Goal: Transaction & Acquisition: Purchase product/service

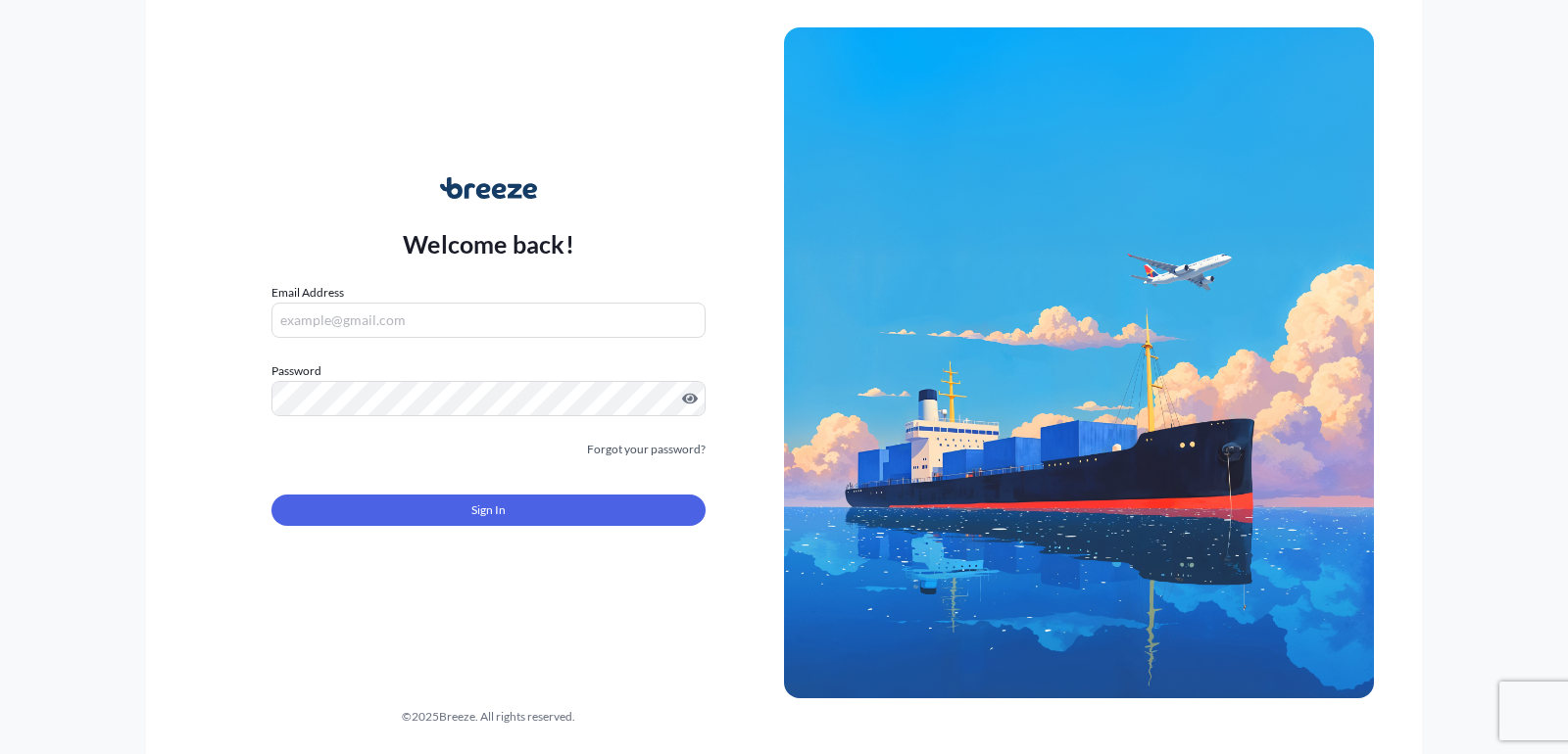
click at [425, 338] on form "Email Address Password Must include: Upper & lower case letters Symbols (!@#$) …" at bounding box center [487, 416] width 434 height 267
click at [421, 323] on input "Email Address" at bounding box center [487, 320] width 434 height 36
type input "[EMAIL_ADDRESS][DOMAIN_NAME]"
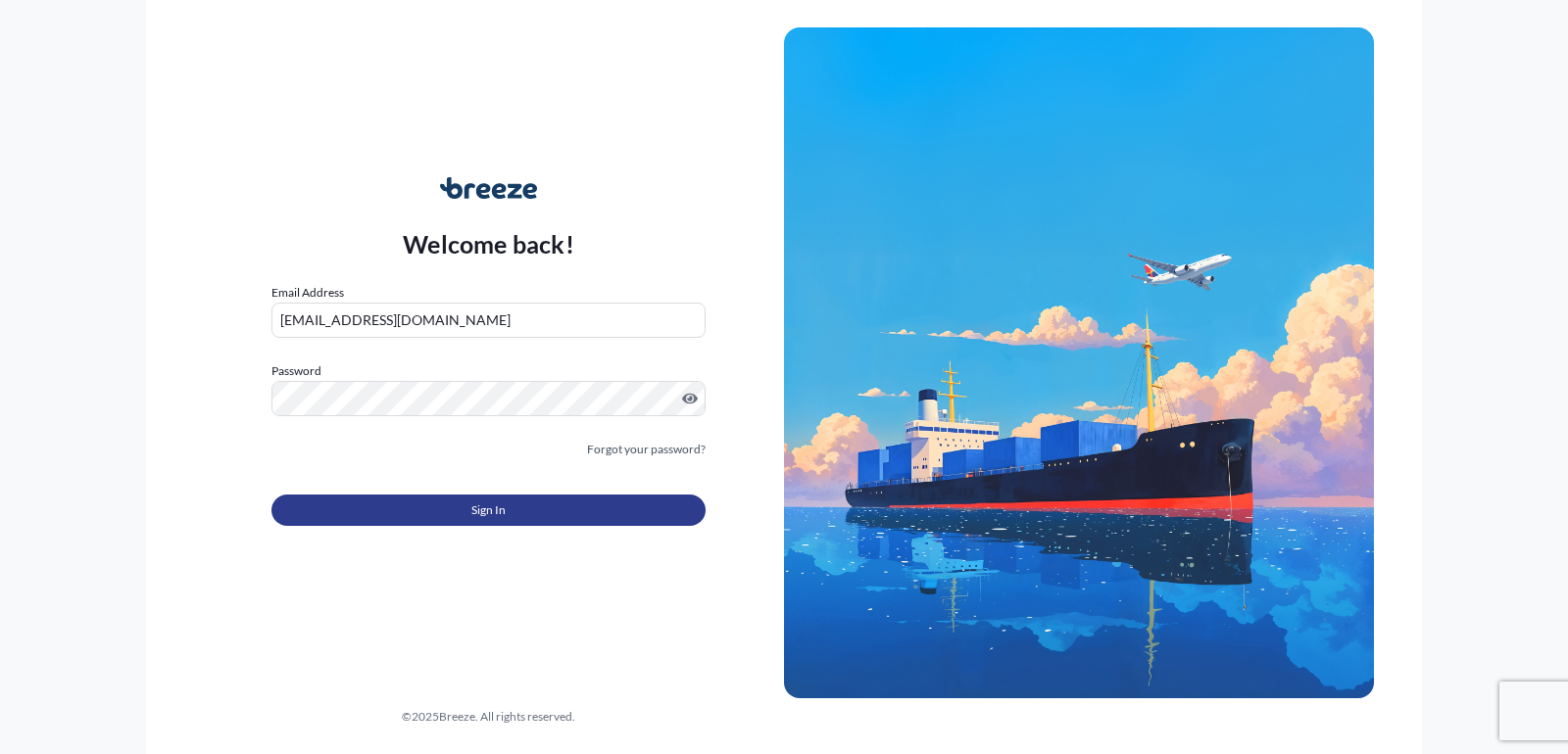
click at [439, 506] on button "Sign In" at bounding box center [487, 511] width 434 height 32
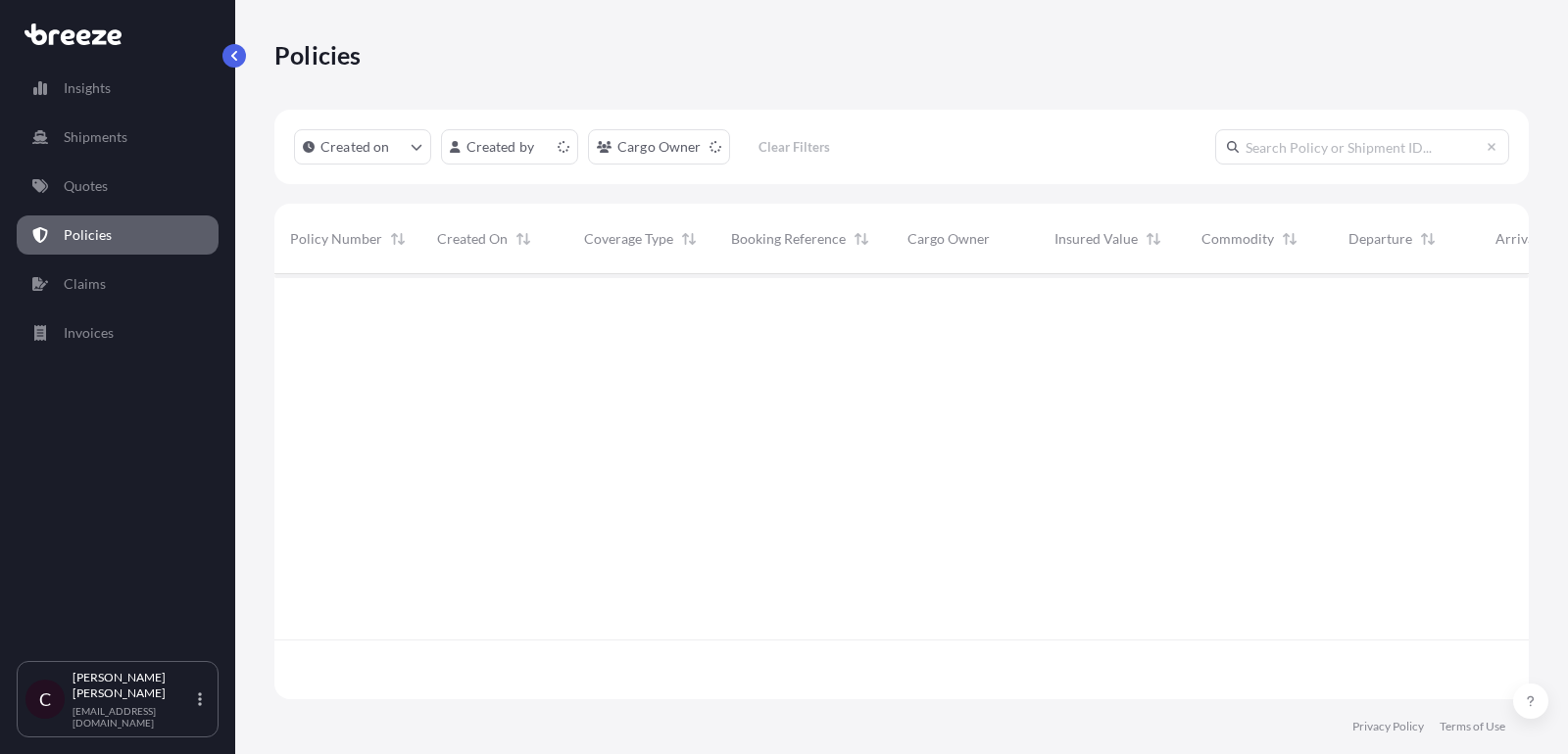
scroll to position [436, 1254]
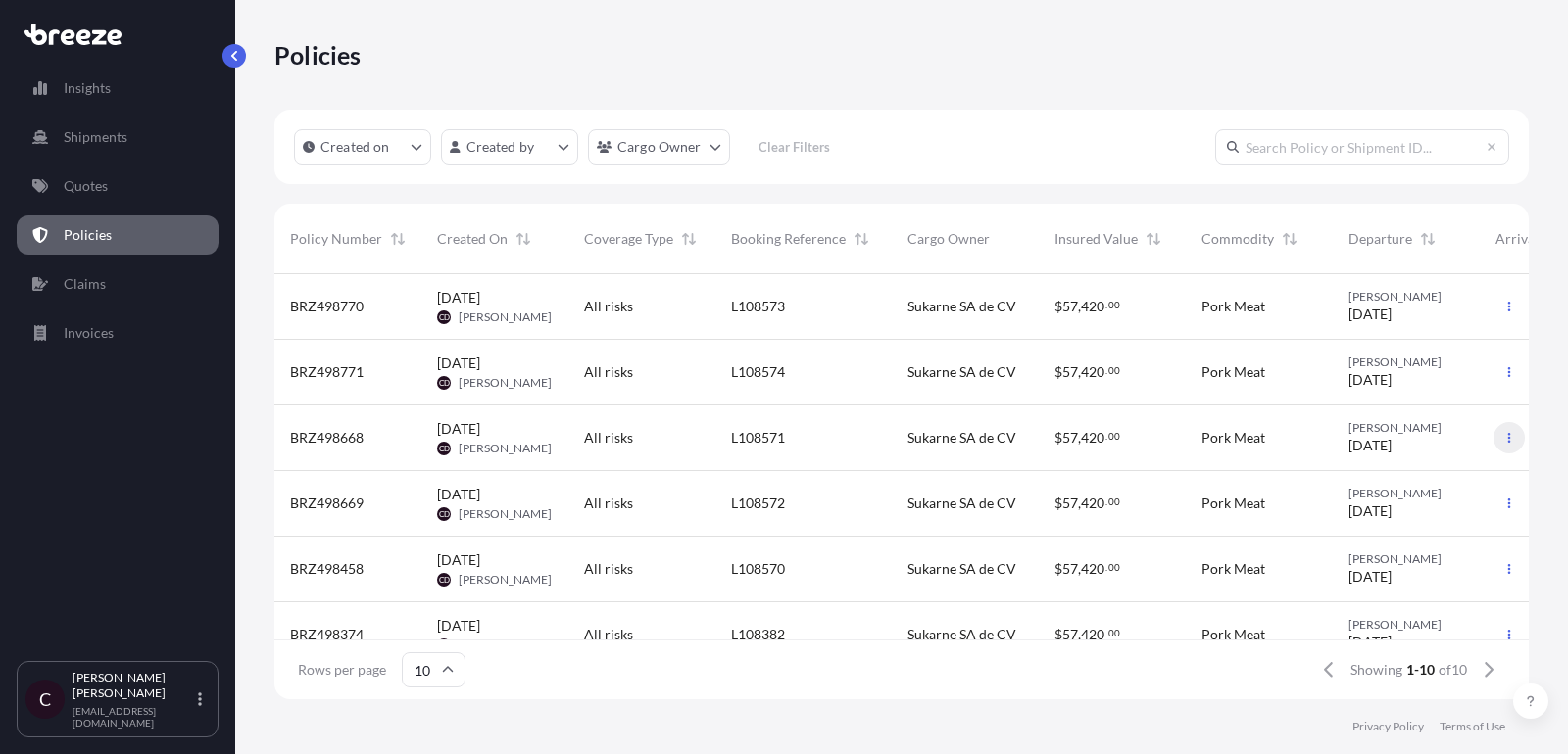
click at [1516, 440] on button "button" at bounding box center [1509, 439] width 32 height 32
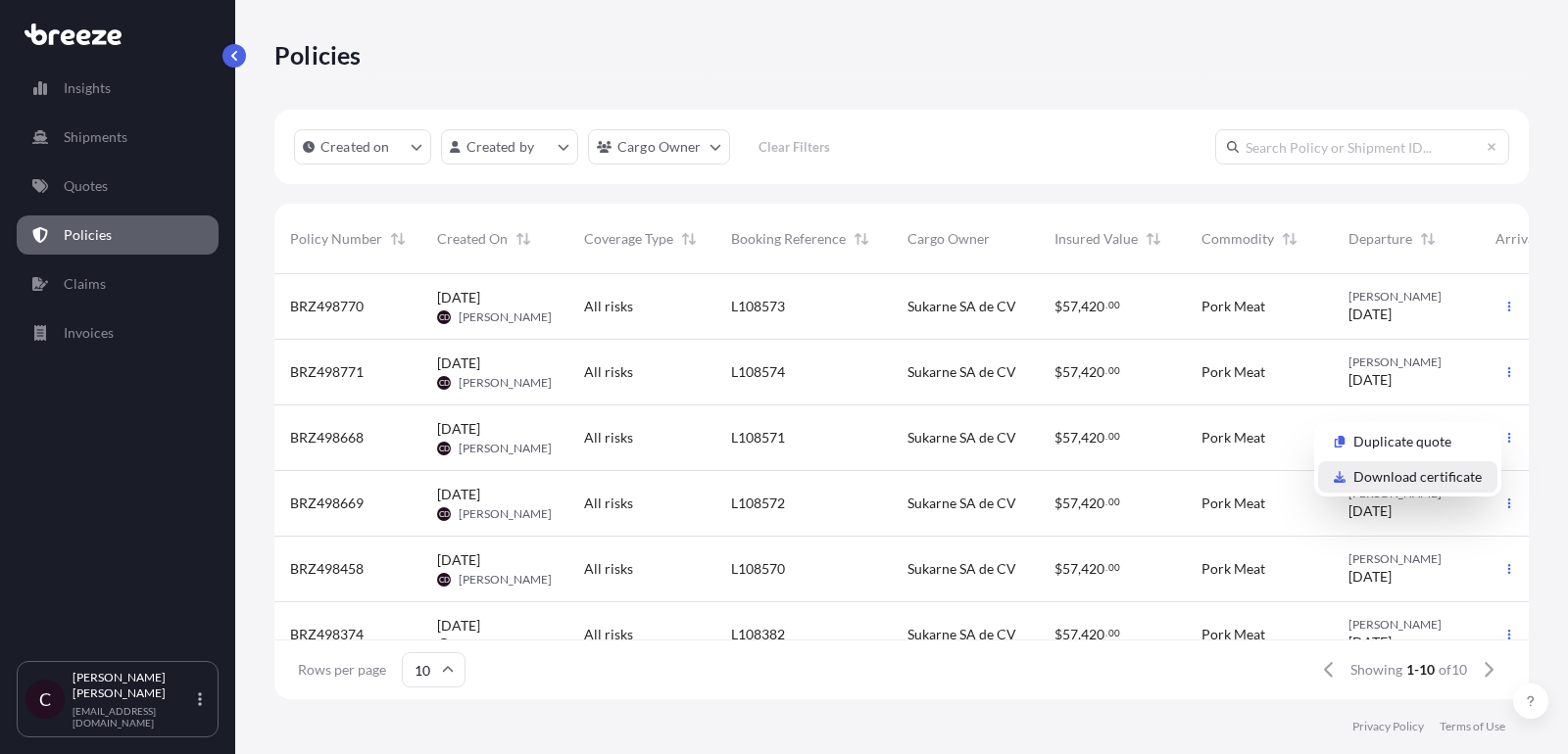
click at [1452, 483] on p "Download certificate" at bounding box center [1417, 477] width 128 height 20
click at [1512, 526] on div at bounding box center [1508, 504] width 39 height 65
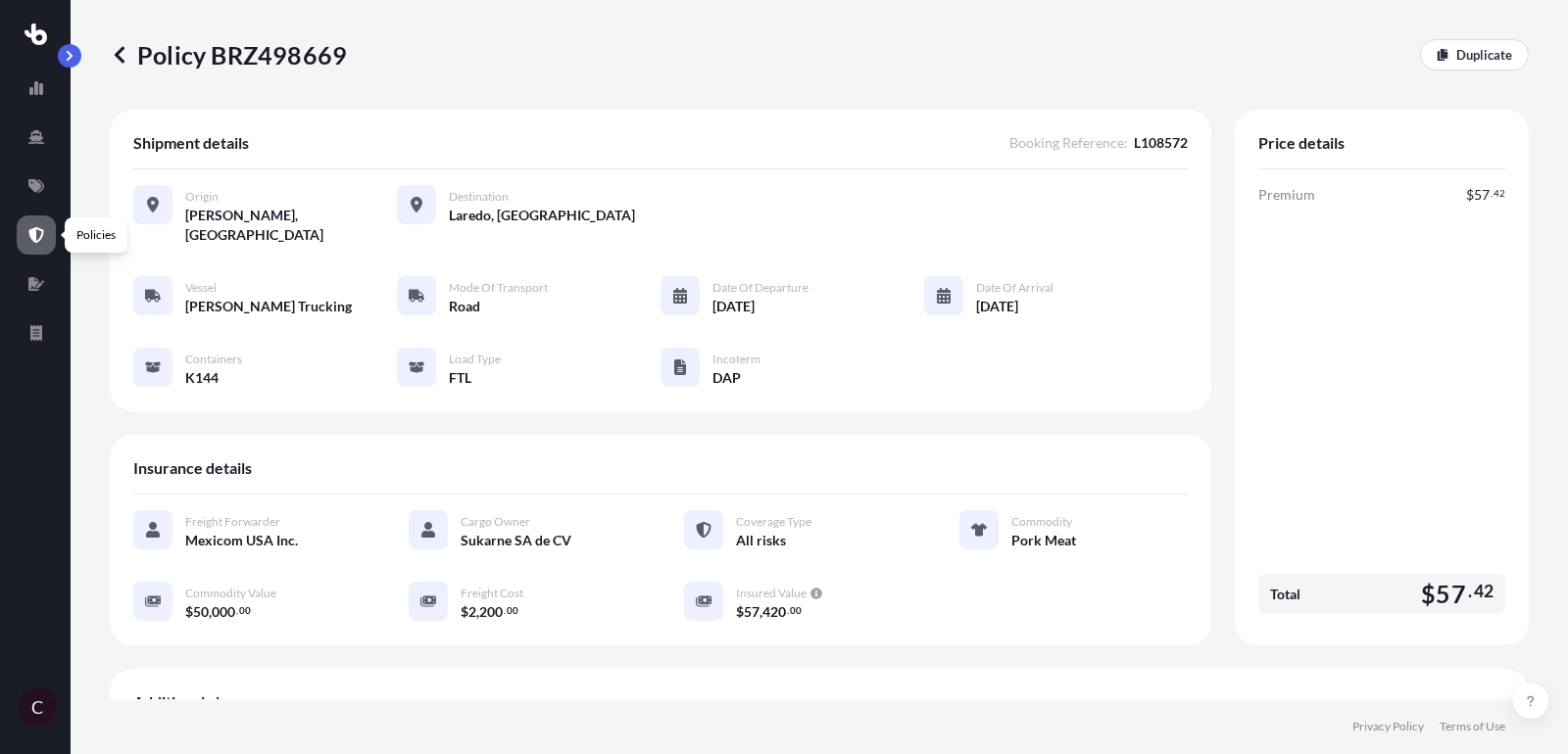
click at [34, 222] on link at bounding box center [36, 234] width 39 height 39
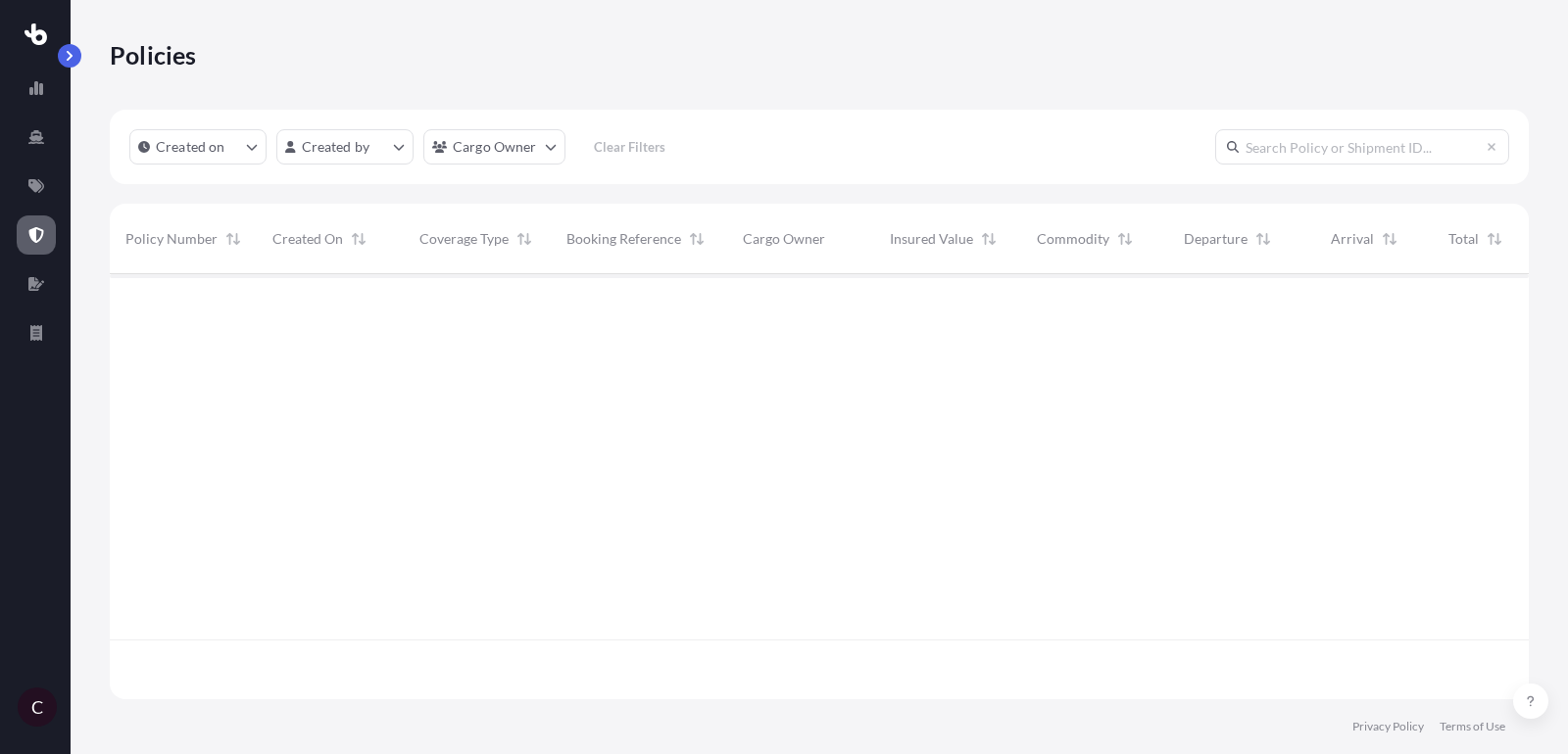
scroll to position [436, 1419]
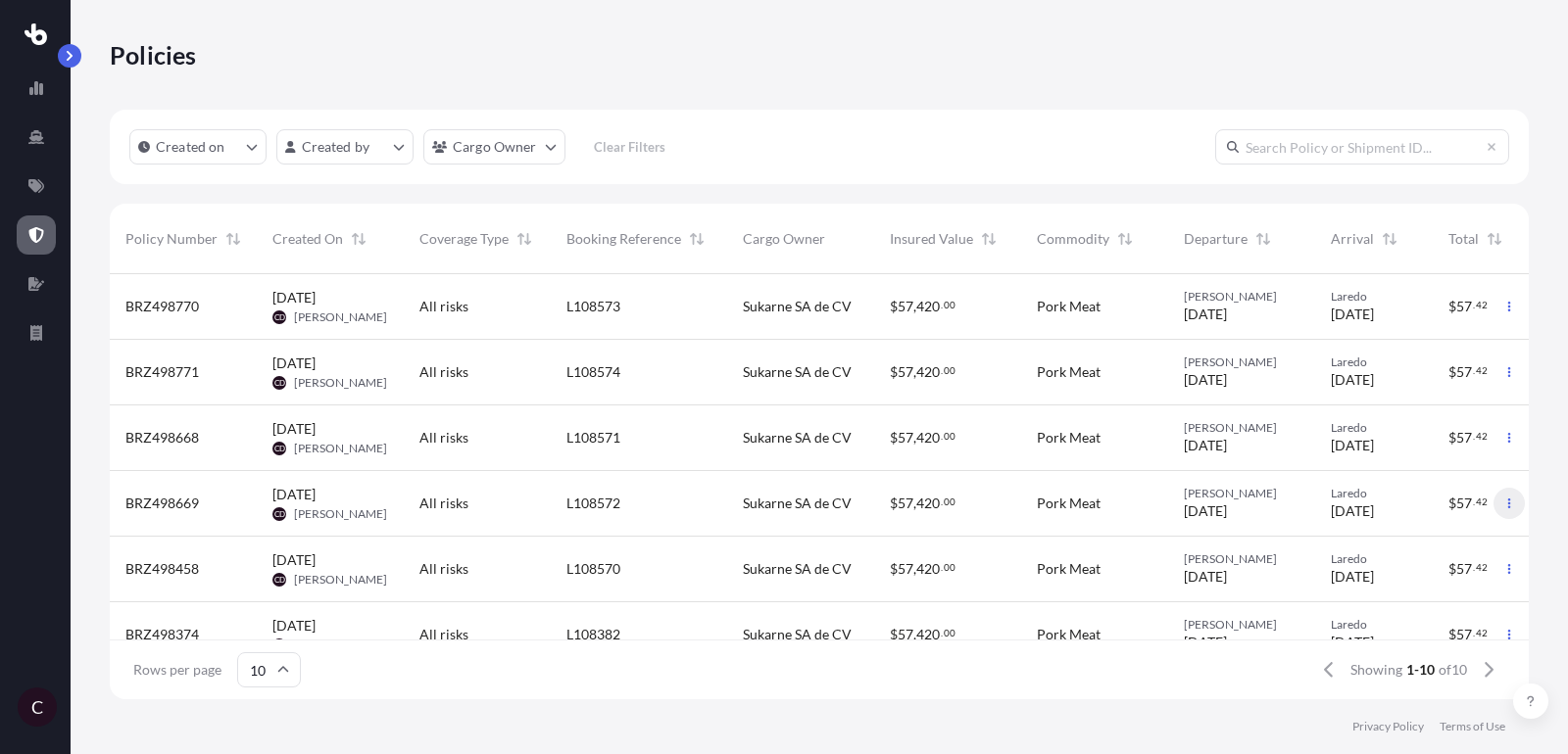
click at [1507, 500] on icon "button" at bounding box center [1508, 504] width 3 height 10
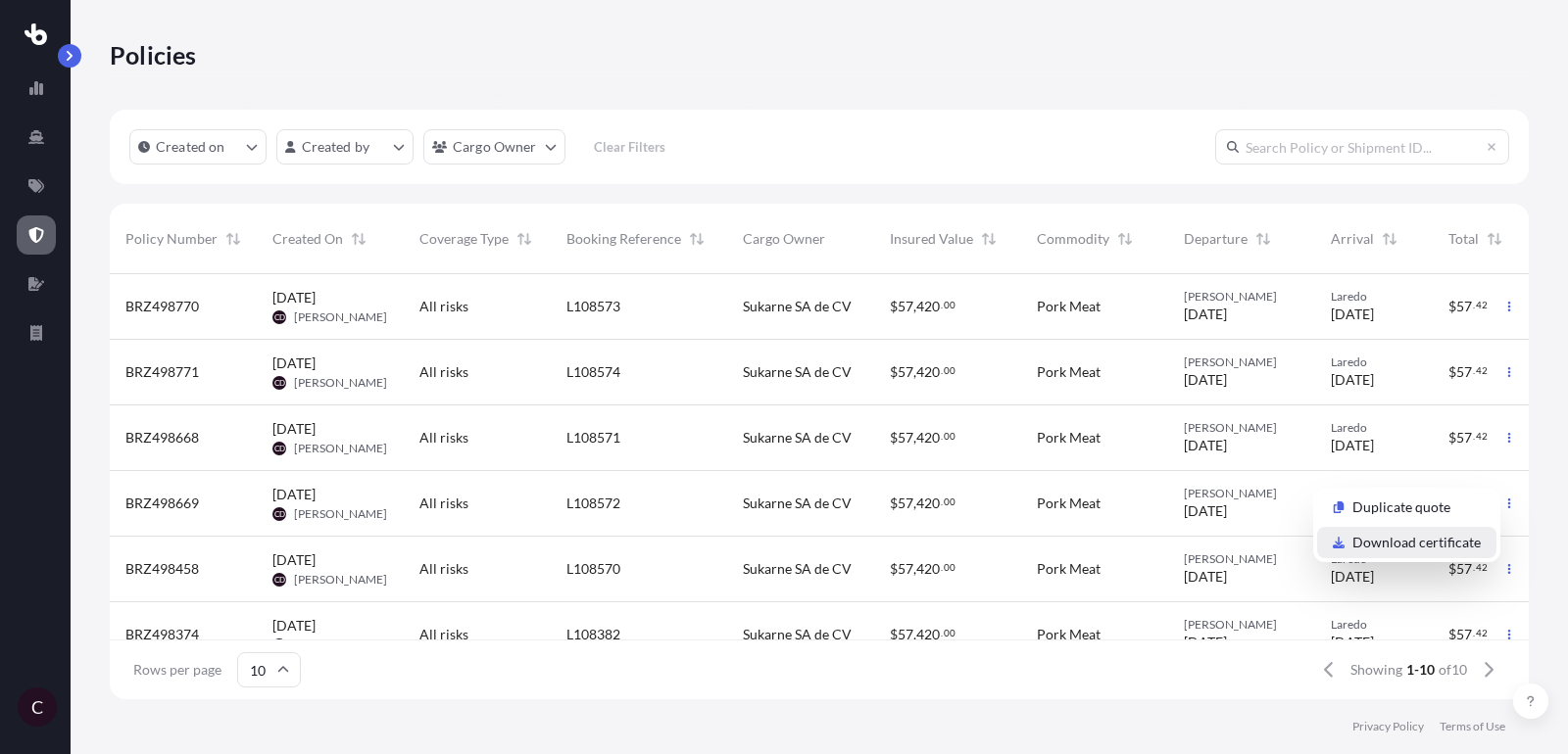
click at [1447, 544] on p "Download certificate" at bounding box center [1416, 543] width 128 height 20
click at [1436, 538] on p "Download certificate" at bounding box center [1416, 543] width 128 height 20
click at [1501, 318] on button "button" at bounding box center [1509, 307] width 32 height 32
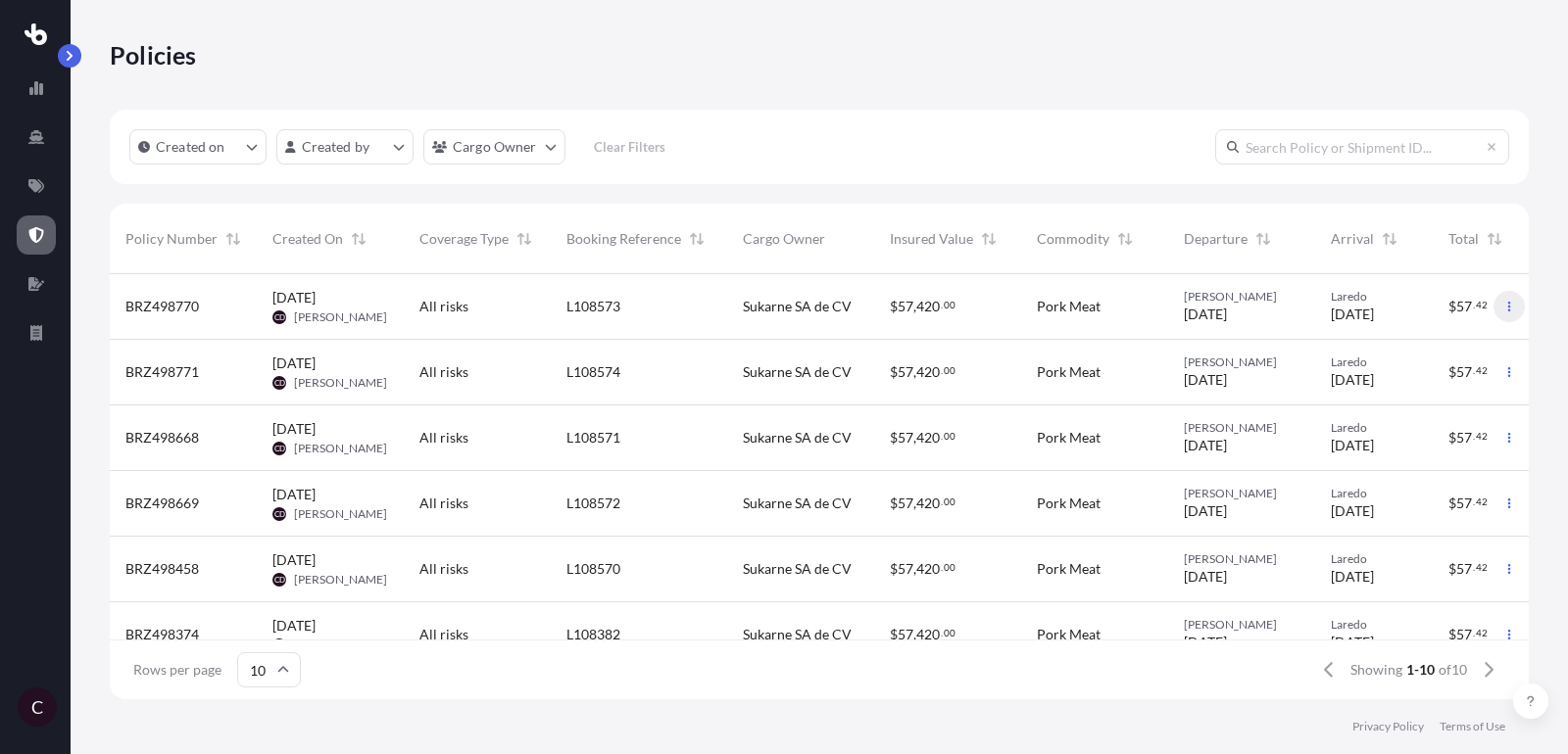
click at [1502, 308] on button "button" at bounding box center [1509, 307] width 32 height 32
click at [1415, 315] on p "Duplicate quote" at bounding box center [1401, 311] width 98 height 20
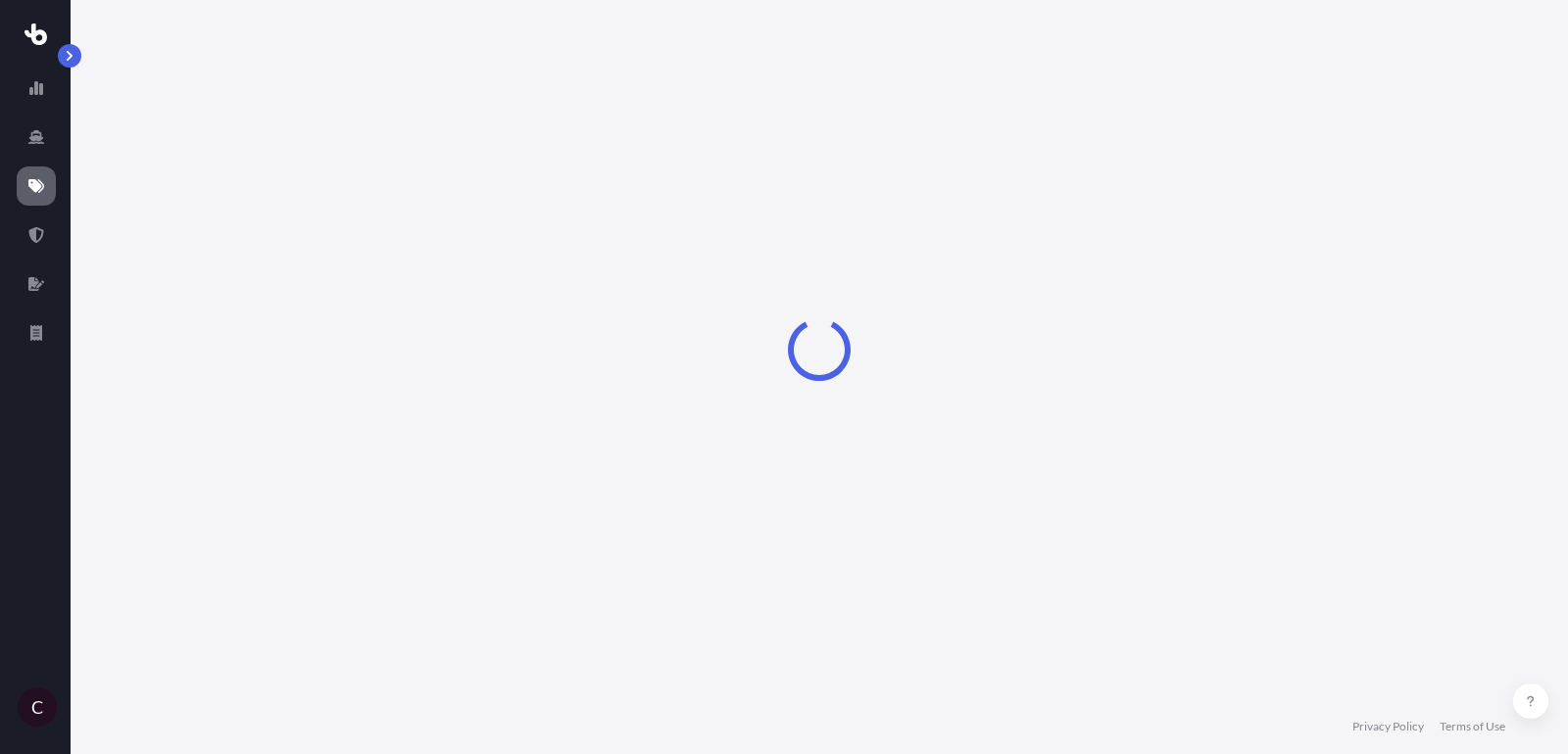
select select "Road"
select select "2"
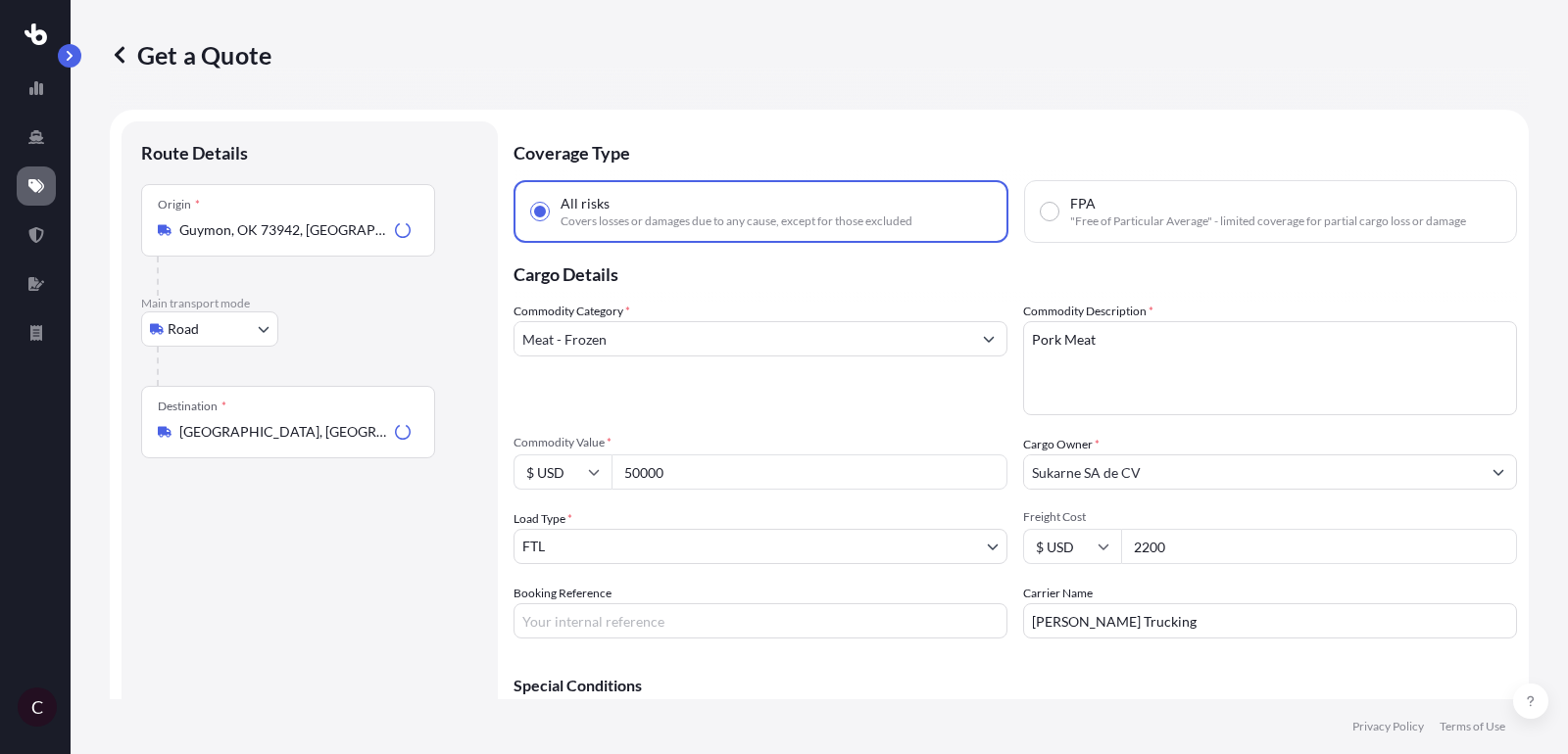
scroll to position [32, 0]
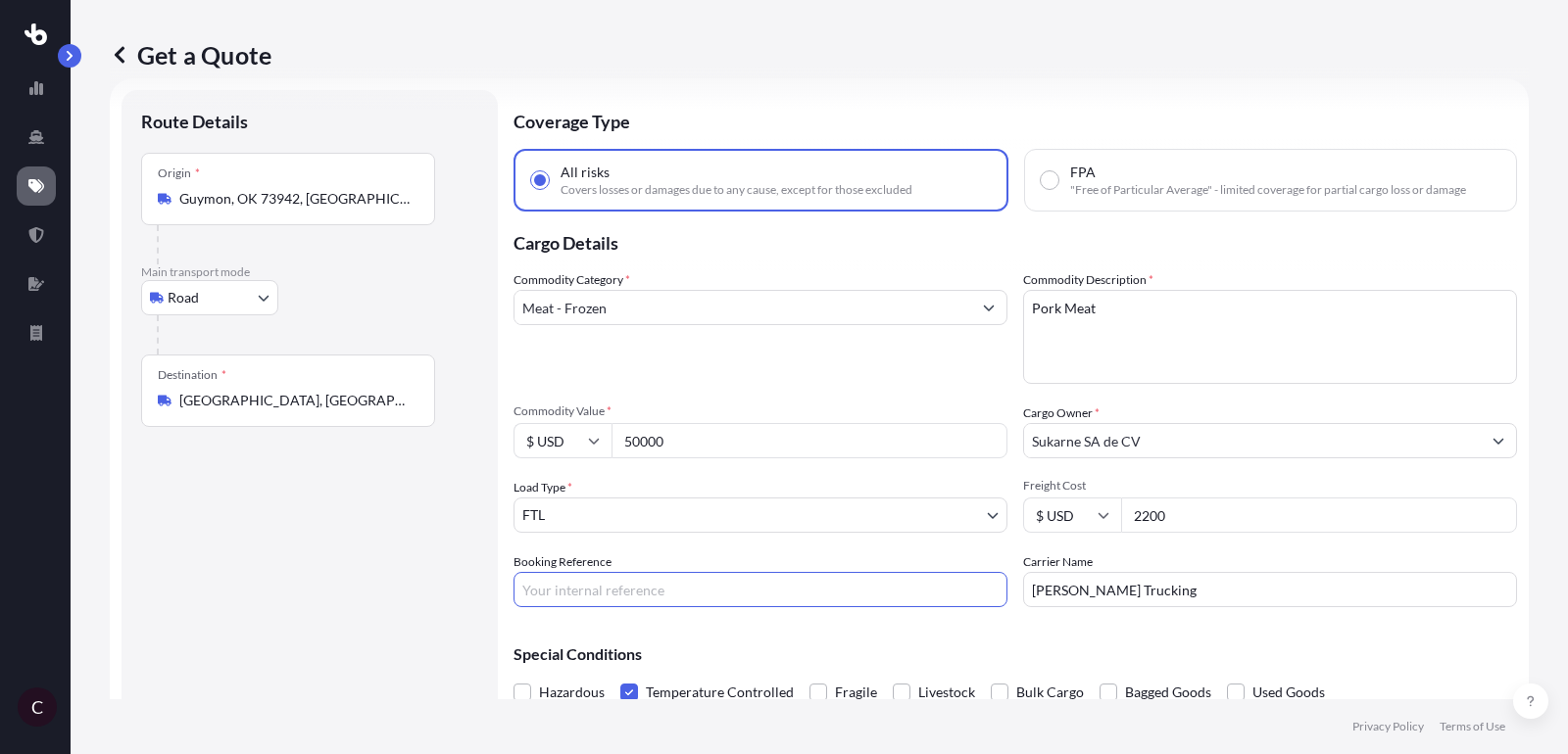
click at [691, 593] on input "Booking Reference" at bounding box center [760, 590] width 494 height 36
paste input "L108760"
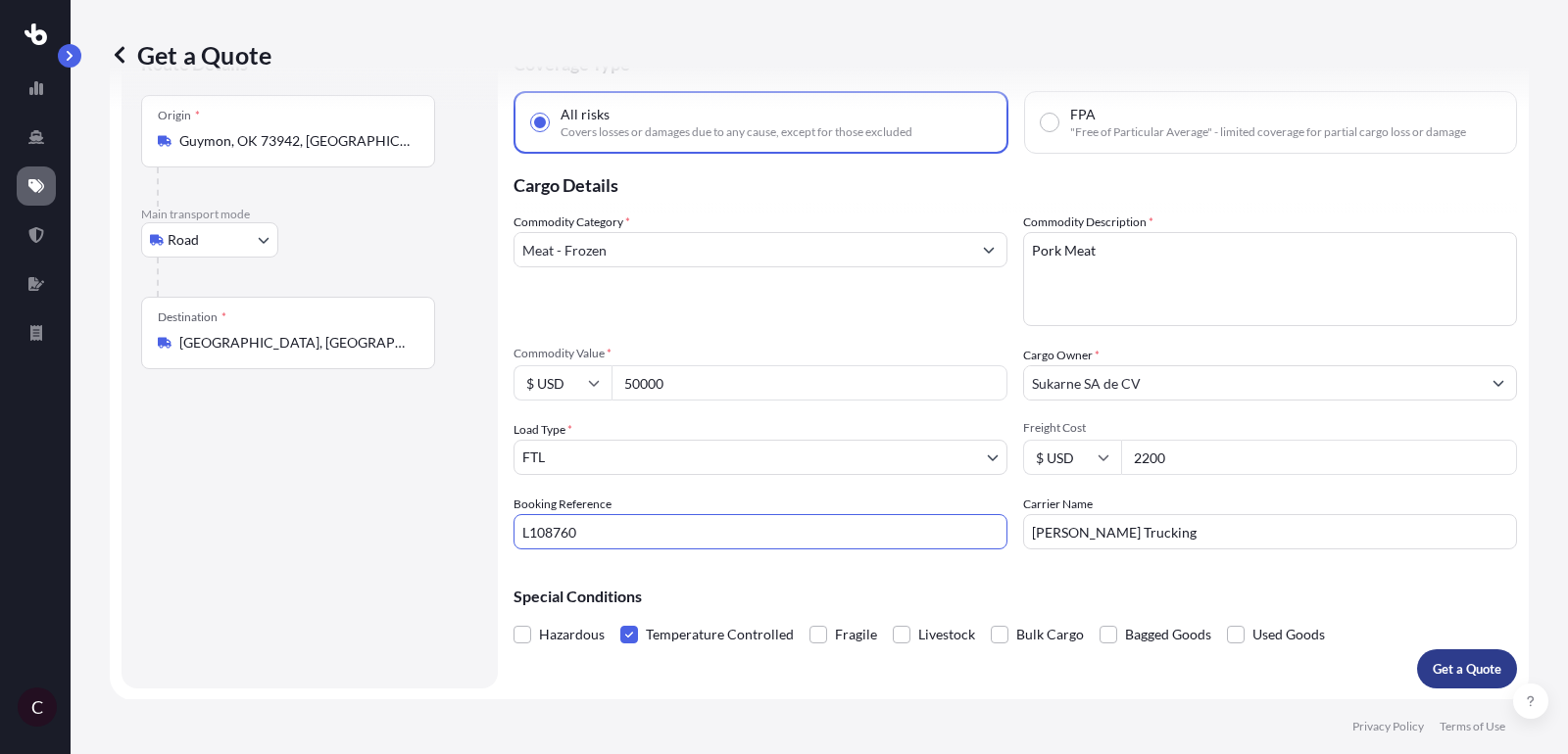
type input "L108760"
click at [1451, 664] on p "Get a Quote" at bounding box center [1466, 669] width 68 height 20
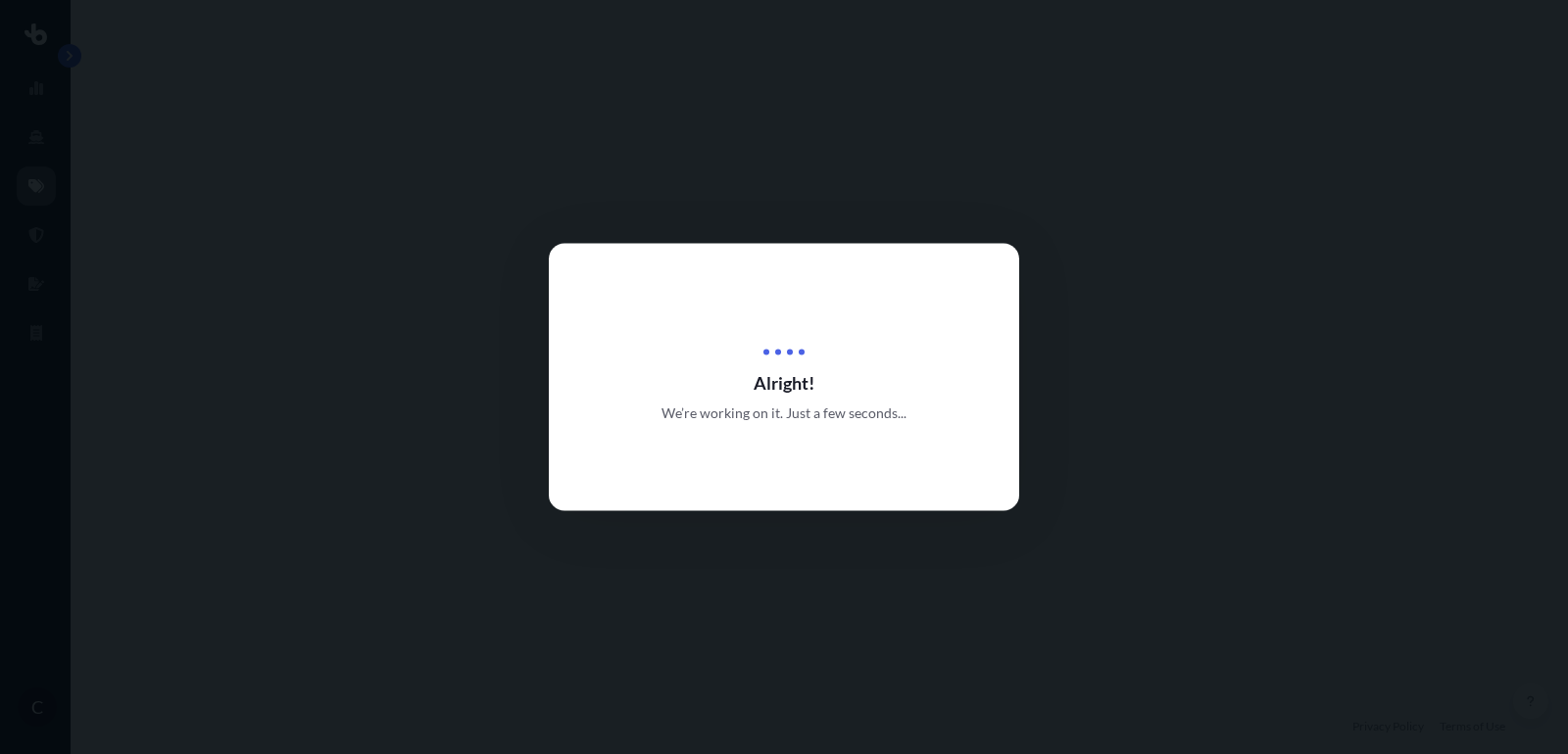
select select "Road"
select select "2"
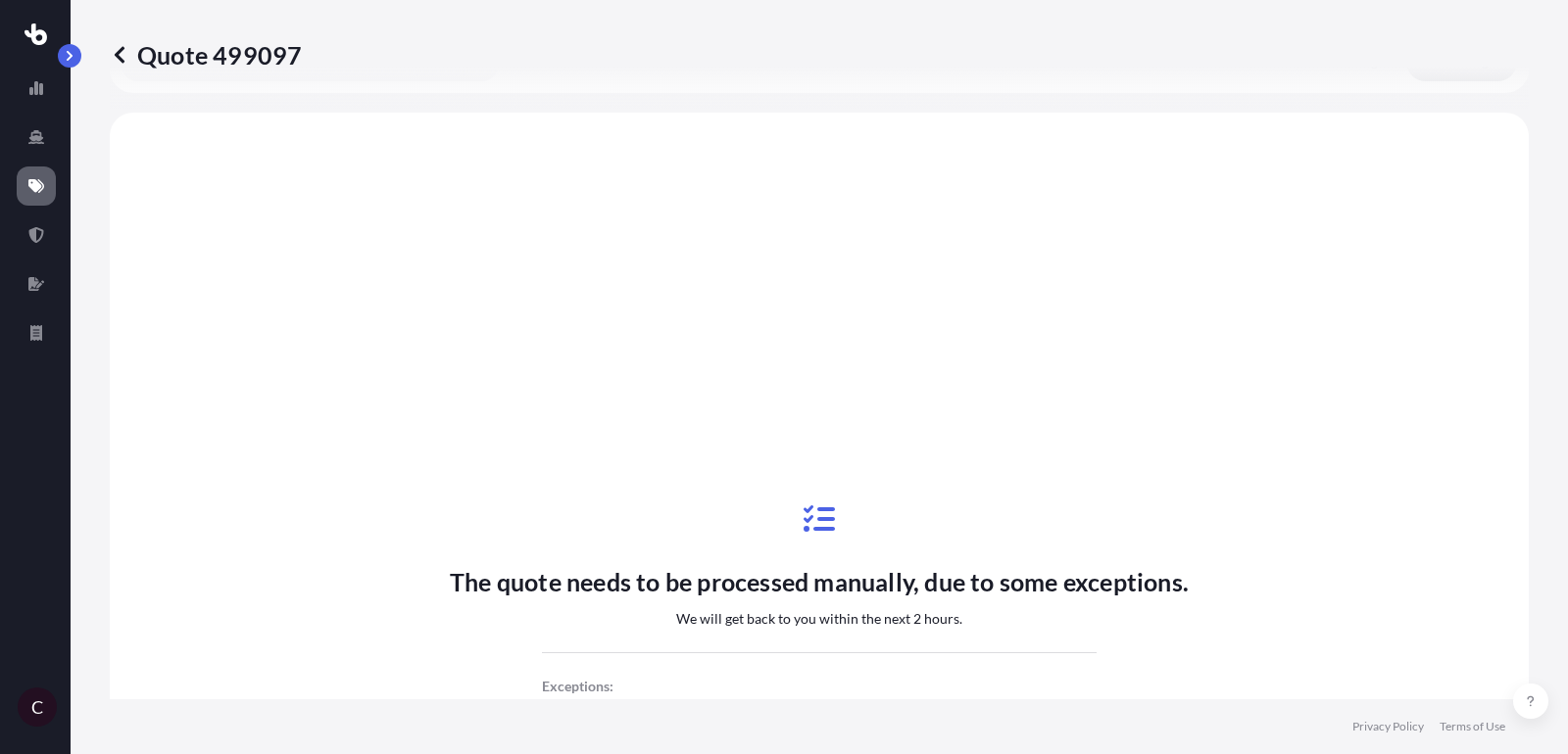
scroll to position [710, 0]
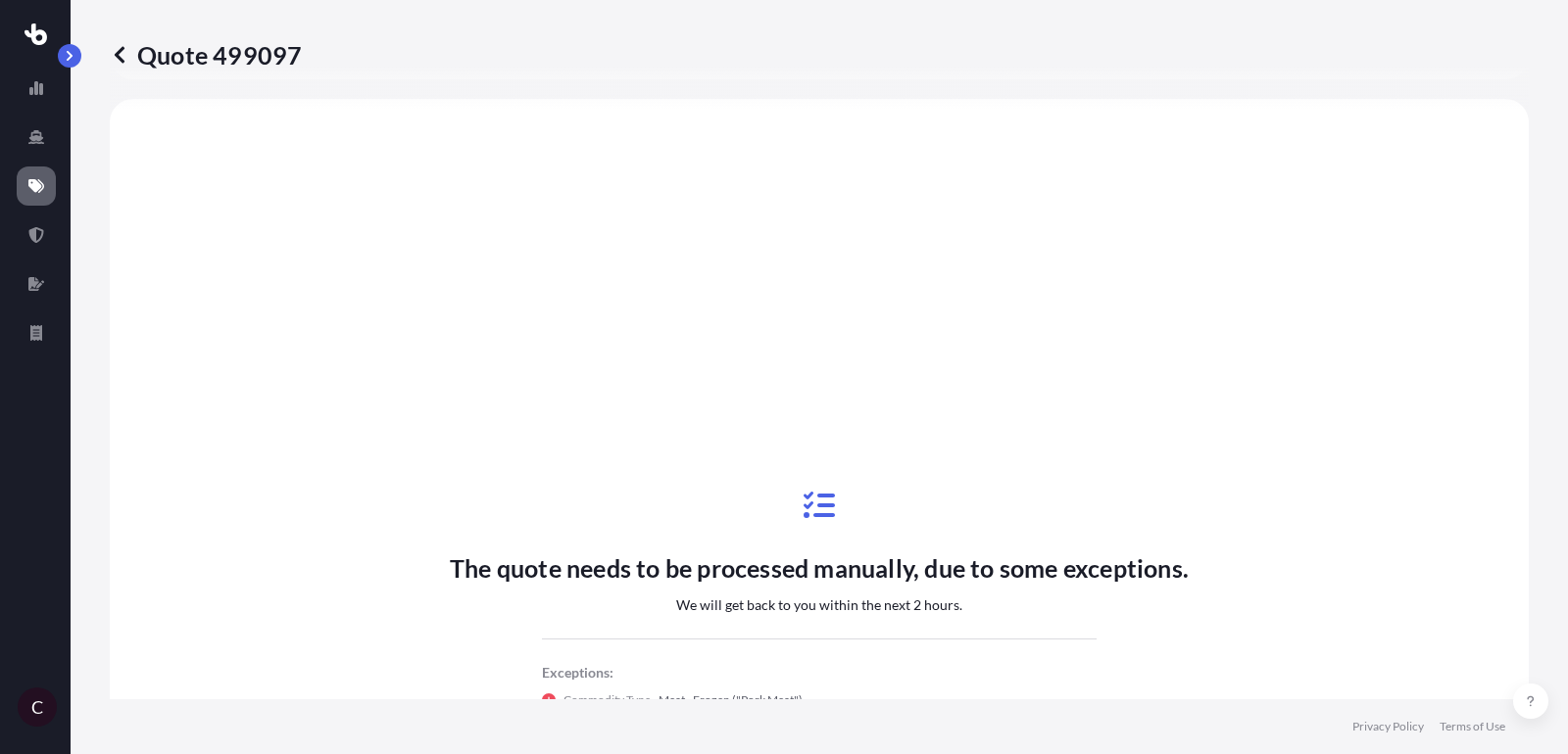
click at [40, 186] on icon at bounding box center [37, 187] width 16 height 14
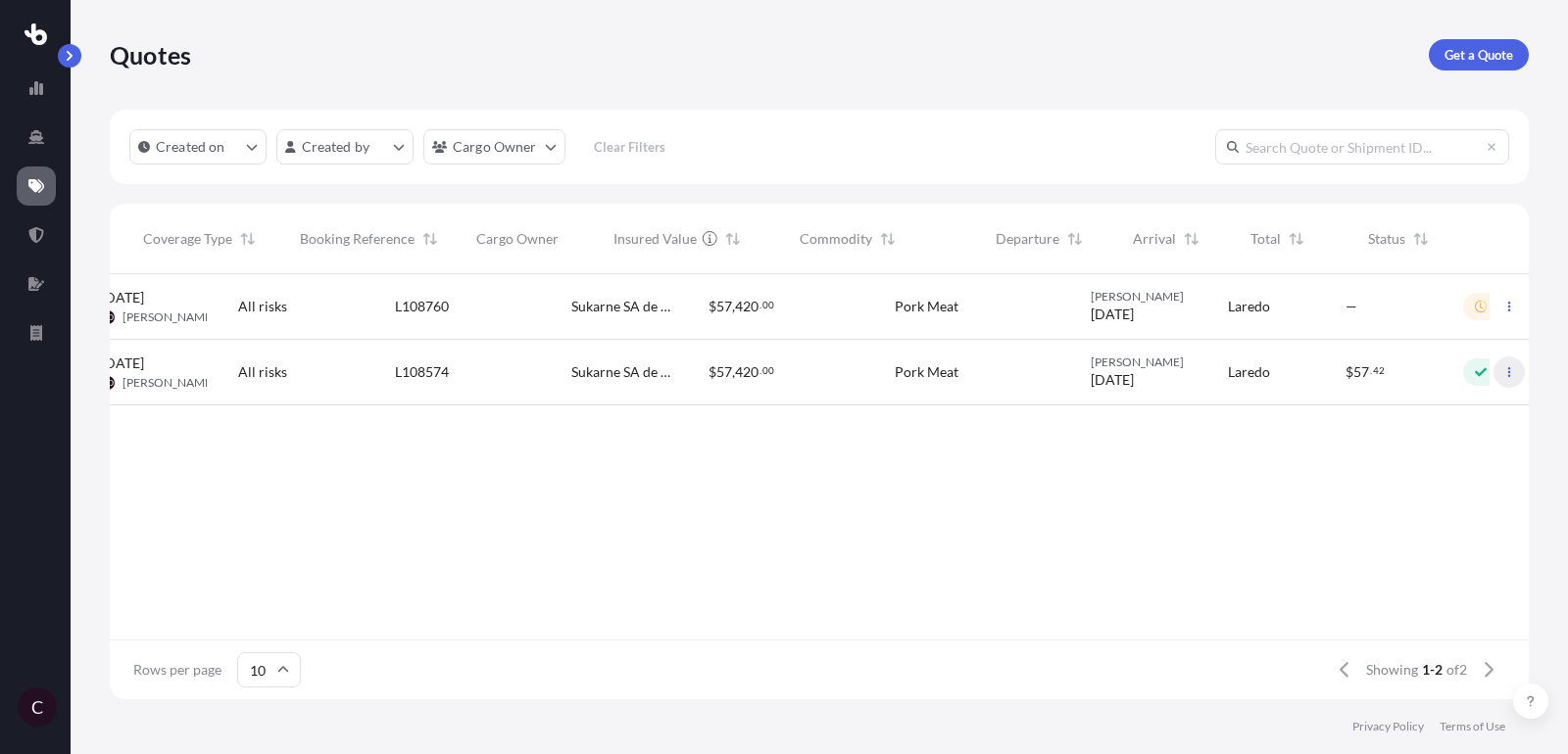
scroll to position [0, 237]
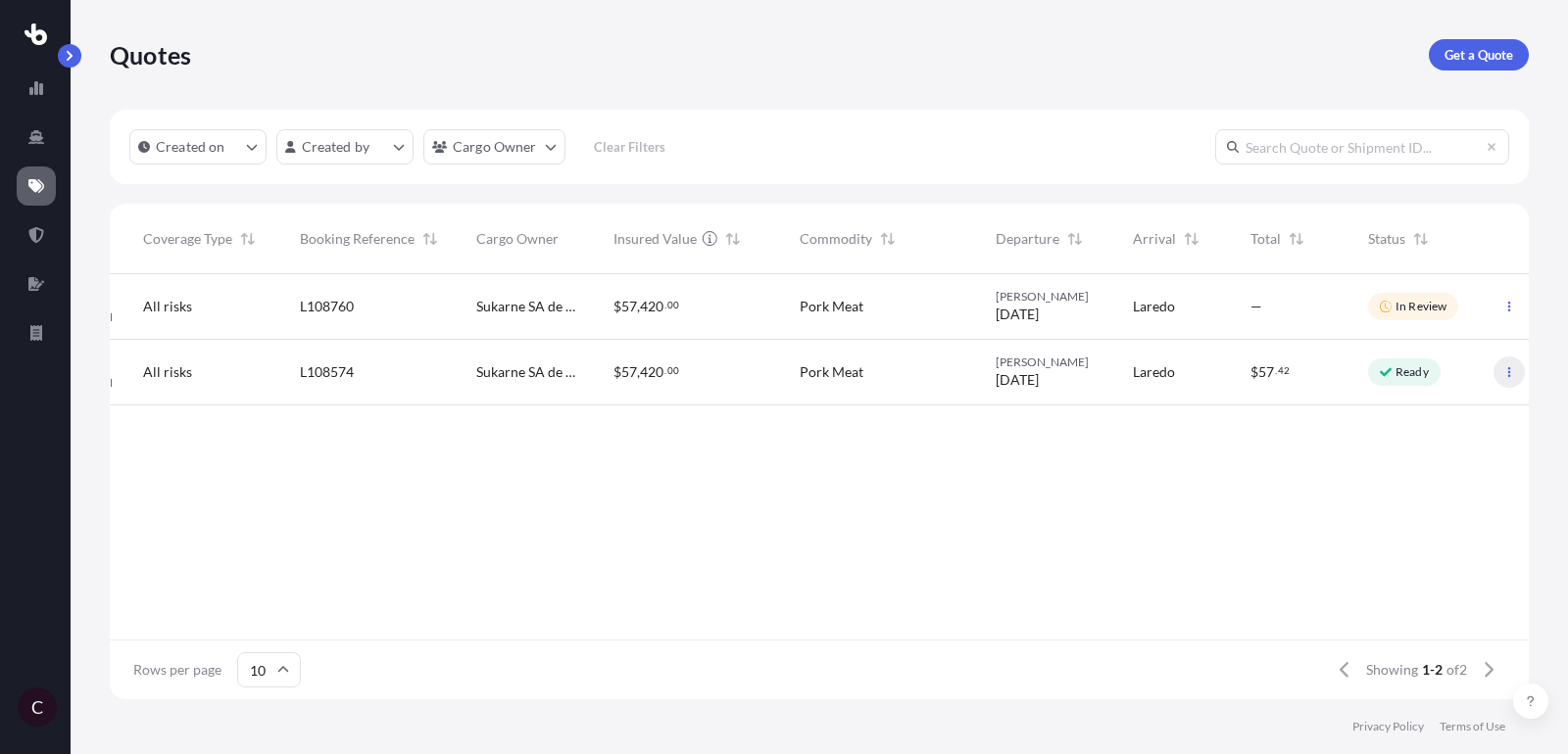
click at [1501, 382] on button "button" at bounding box center [1509, 372] width 32 height 32
click at [819, 395] on div "Pork Meat" at bounding box center [881, 373] width 196 height 65
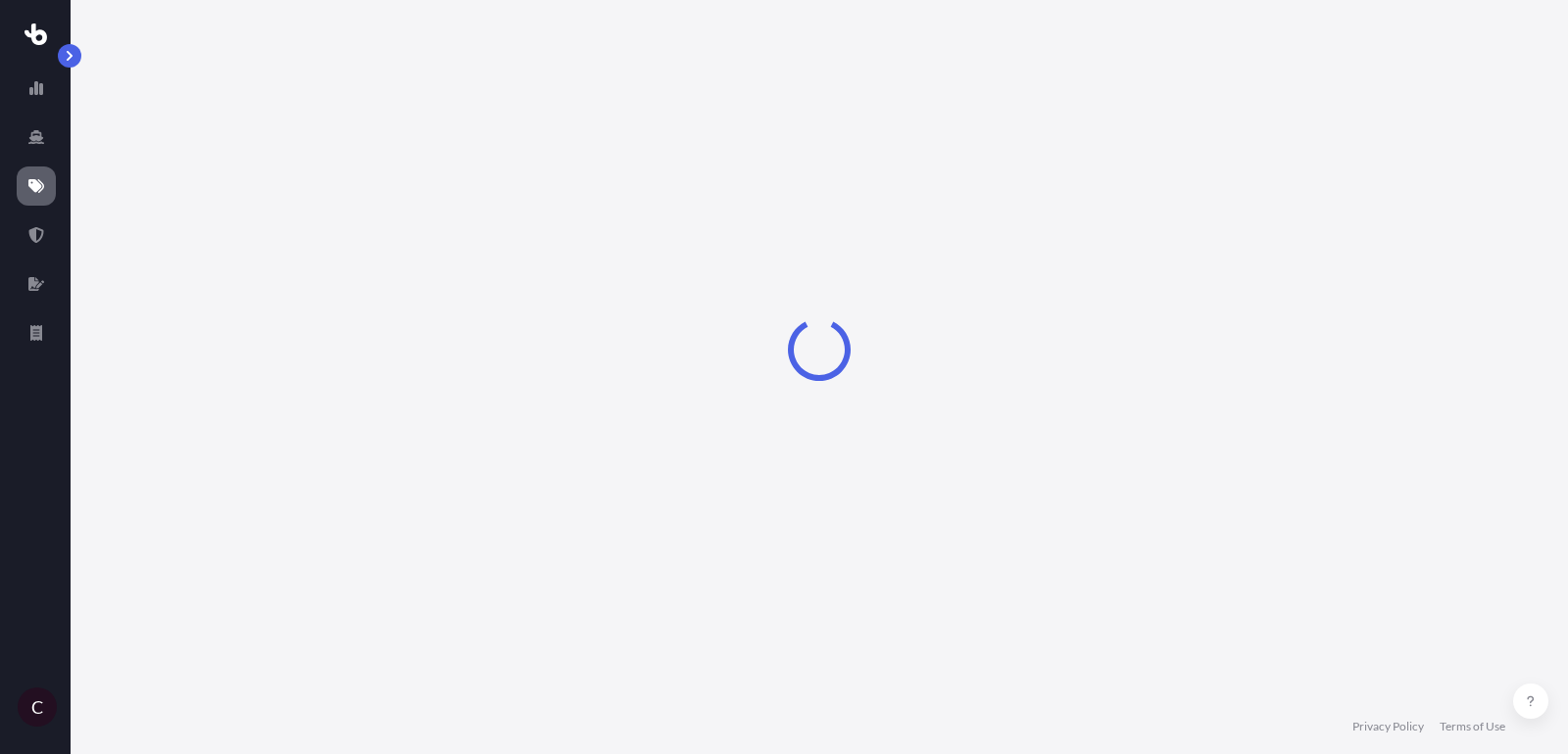
select select "Road"
select select "2"
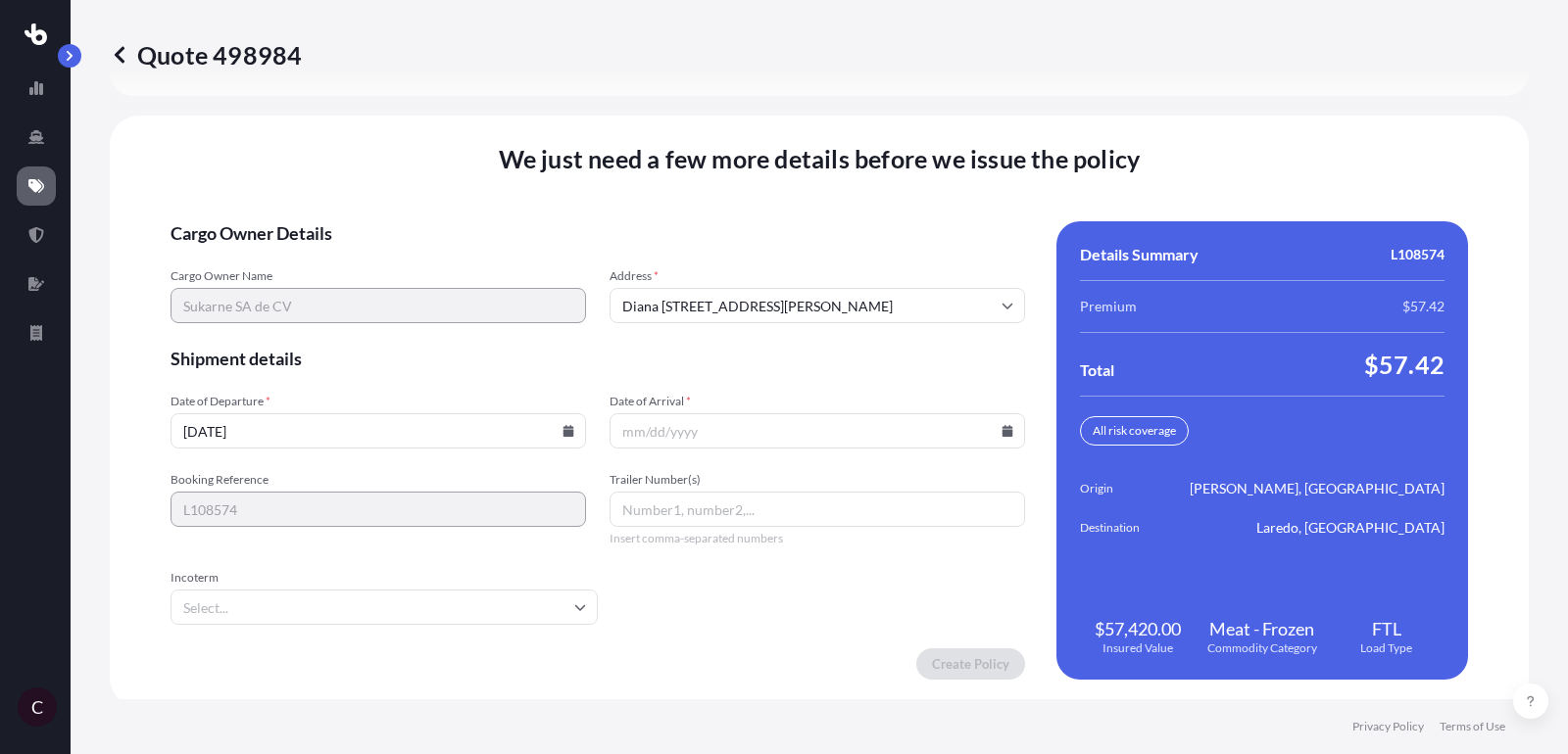
scroll to position [2992, 0]
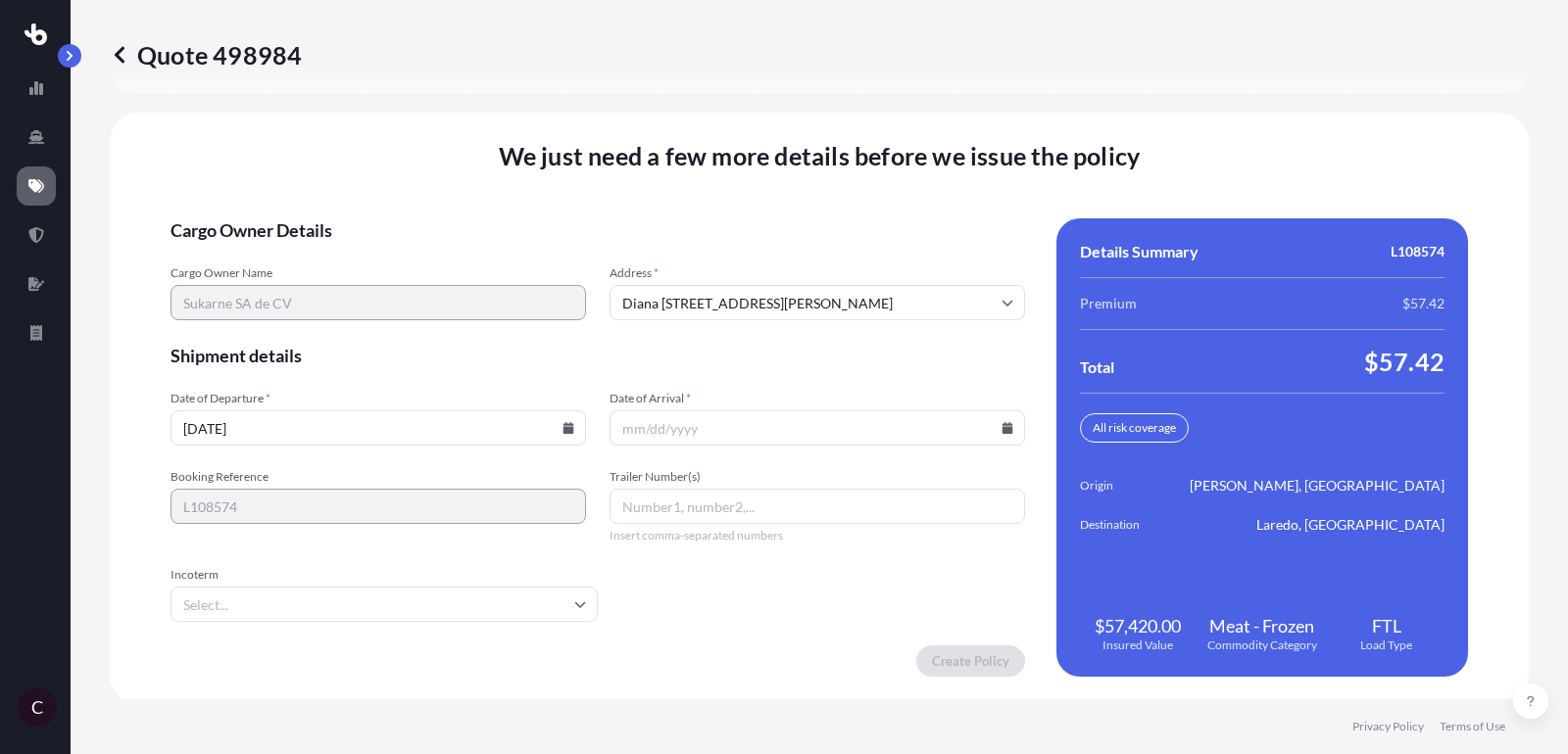
click at [790, 429] on input "Date of Arrival *" at bounding box center [817, 429] width 416 height 36
click at [1002, 423] on icon at bounding box center [1007, 429] width 11 height 12
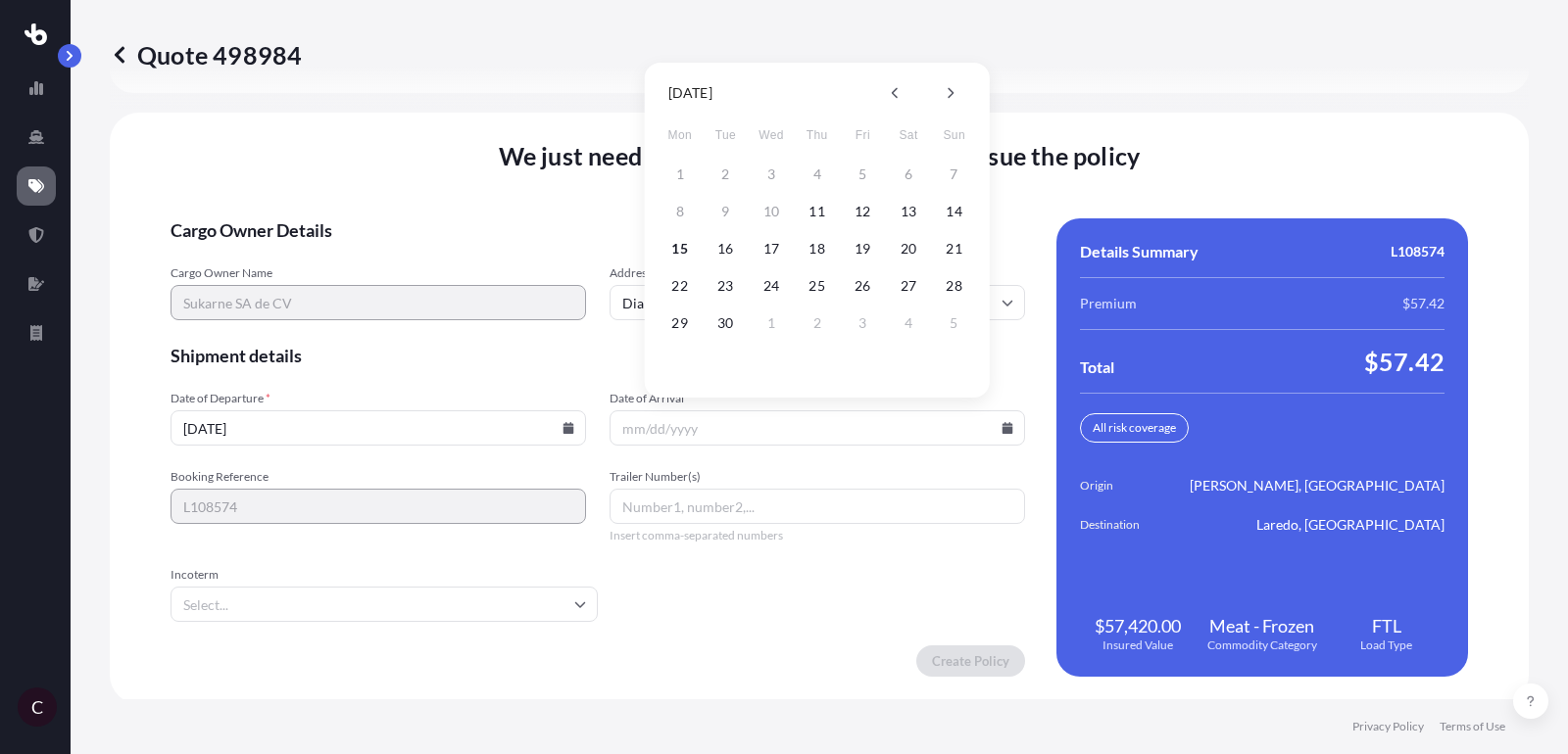
click at [693, 258] on div "15 16 17 18 19 20 21" at bounding box center [817, 249] width 314 height 36
click at [684, 254] on button "15" at bounding box center [680, 249] width 32 height 32
type input "[DATE]"
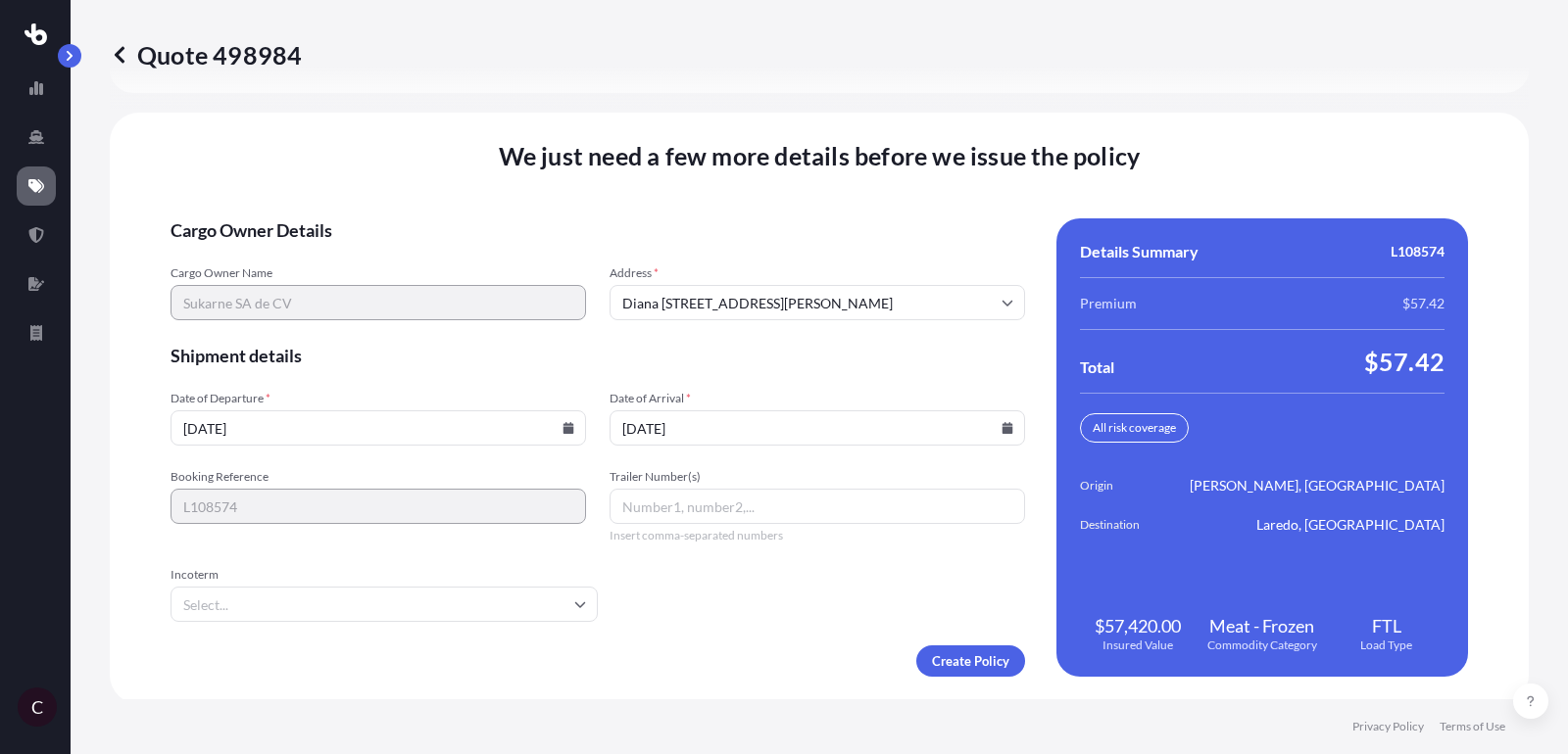
click at [716, 502] on input "Trailer Number(s)" at bounding box center [817, 507] width 416 height 36
paste input "K414"
type input "K414"
click at [524, 628] on form "Cargo Owner Details Cargo Owner Name Sukarne SA de CV Address * [PERSON_NAME][S…" at bounding box center [597, 447] width 854 height 458
click at [517, 609] on input "Incoterm" at bounding box center [384, 604] width 427 height 36
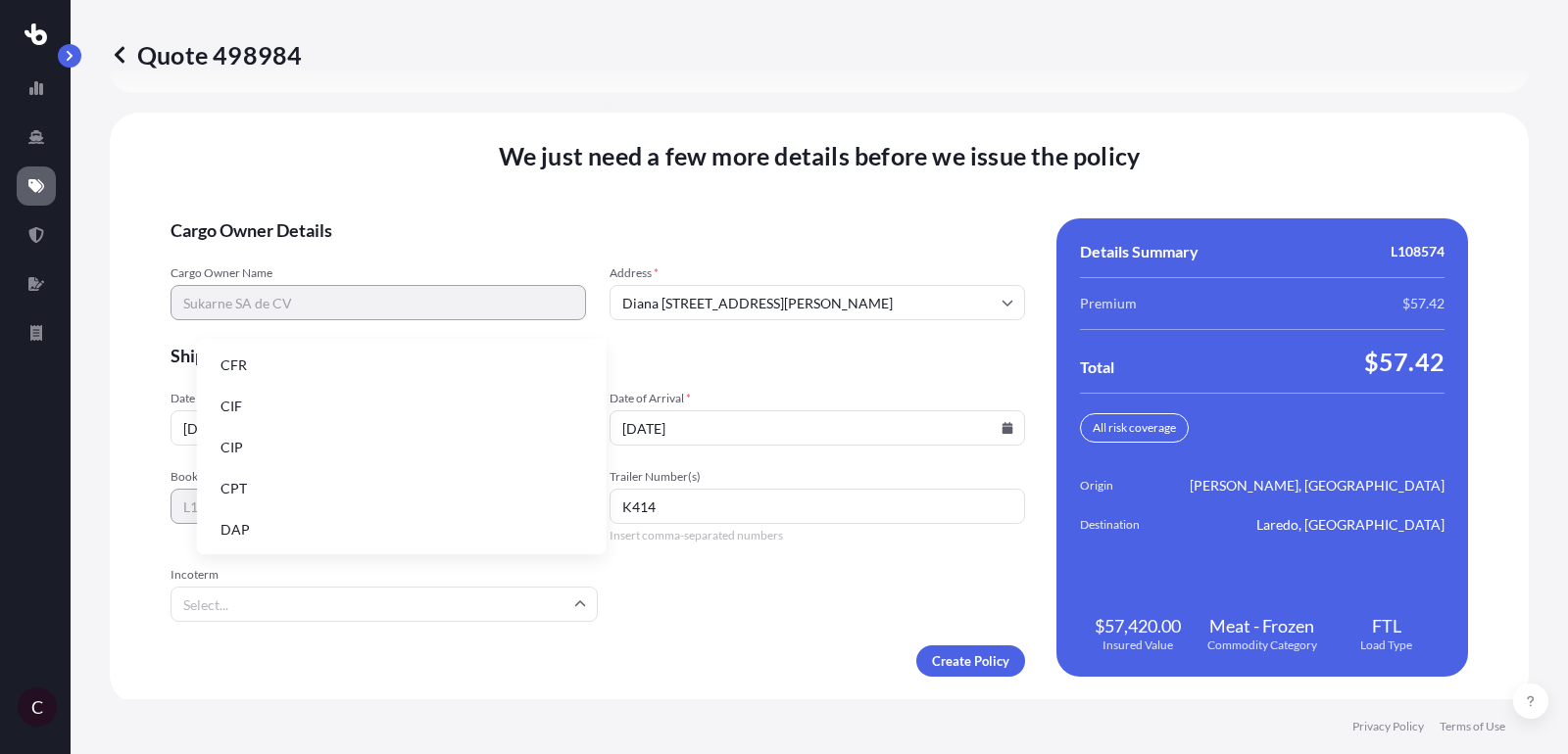
click at [470, 527] on li "DAP" at bounding box center [401, 530] width 394 height 38
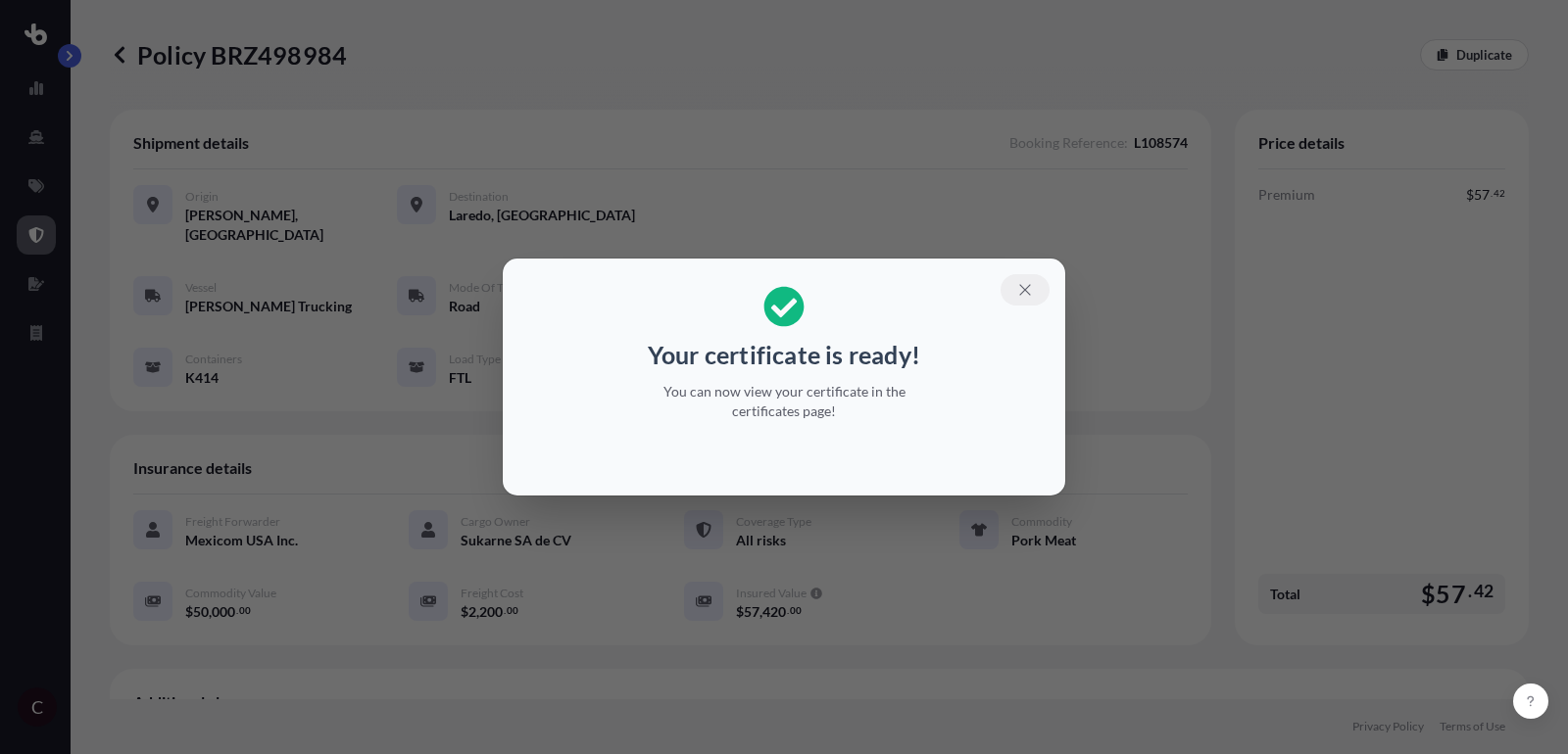
click at [1024, 279] on button "button" at bounding box center [1024, 290] width 49 height 32
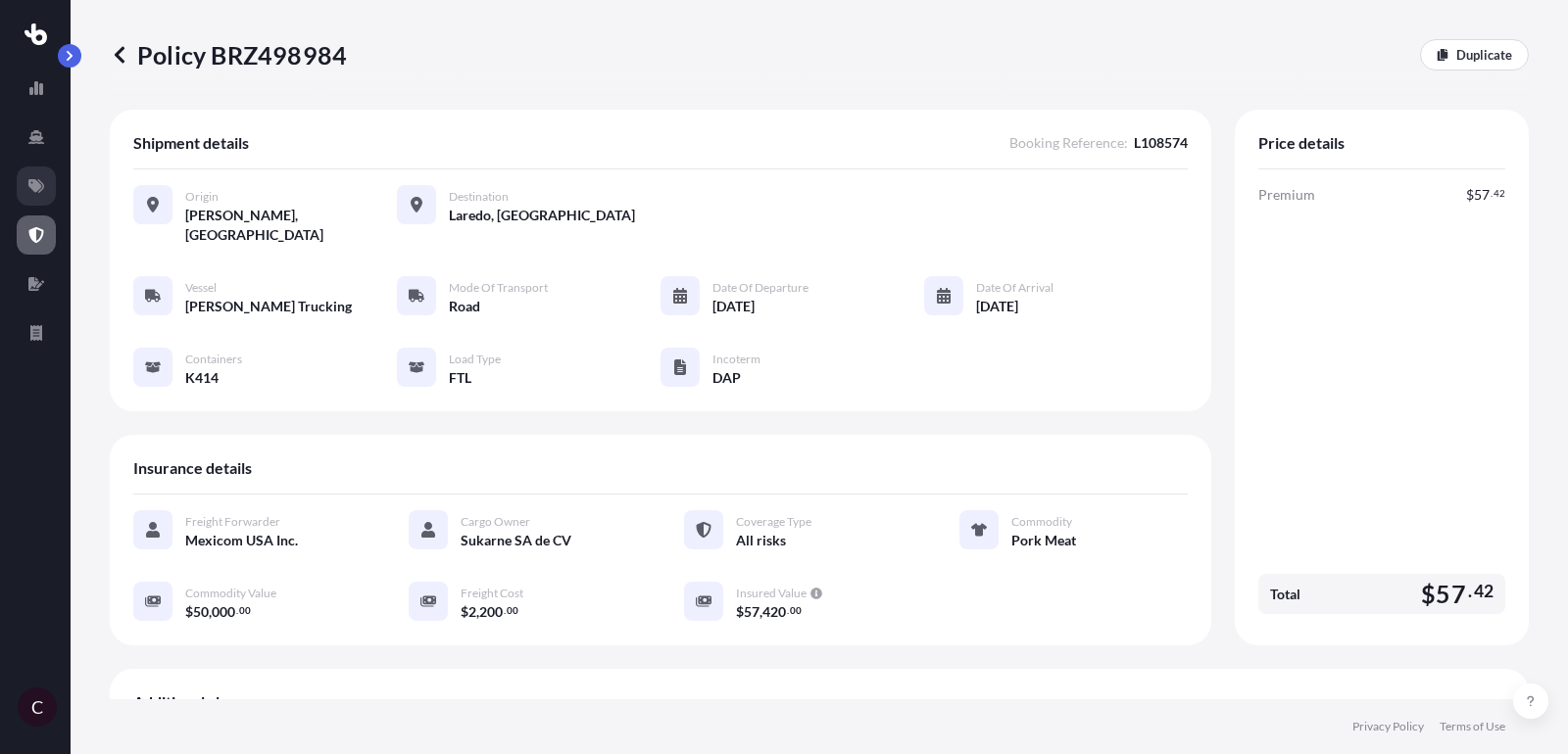
click at [41, 188] on icon at bounding box center [37, 187] width 16 height 14
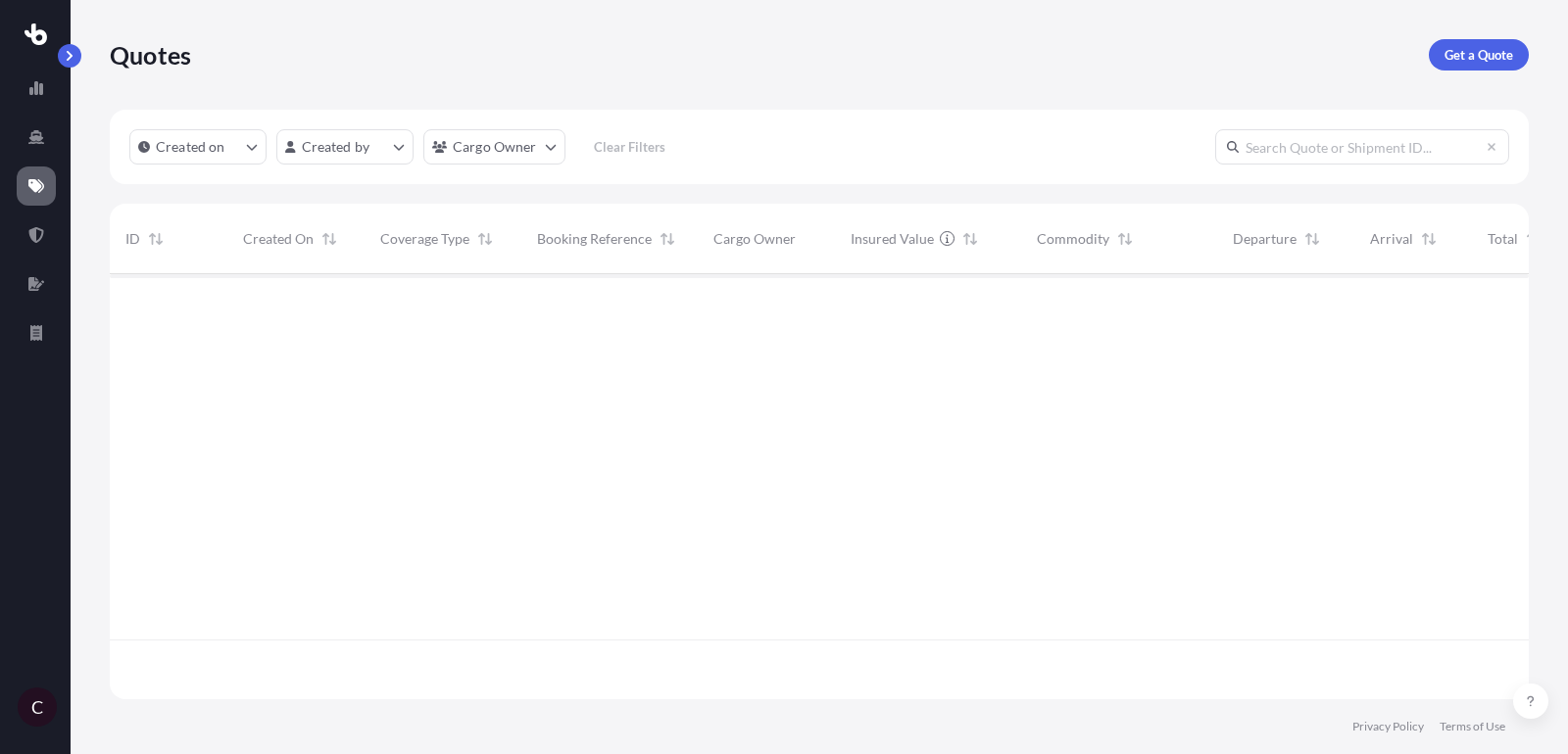
scroll to position [436, 1419]
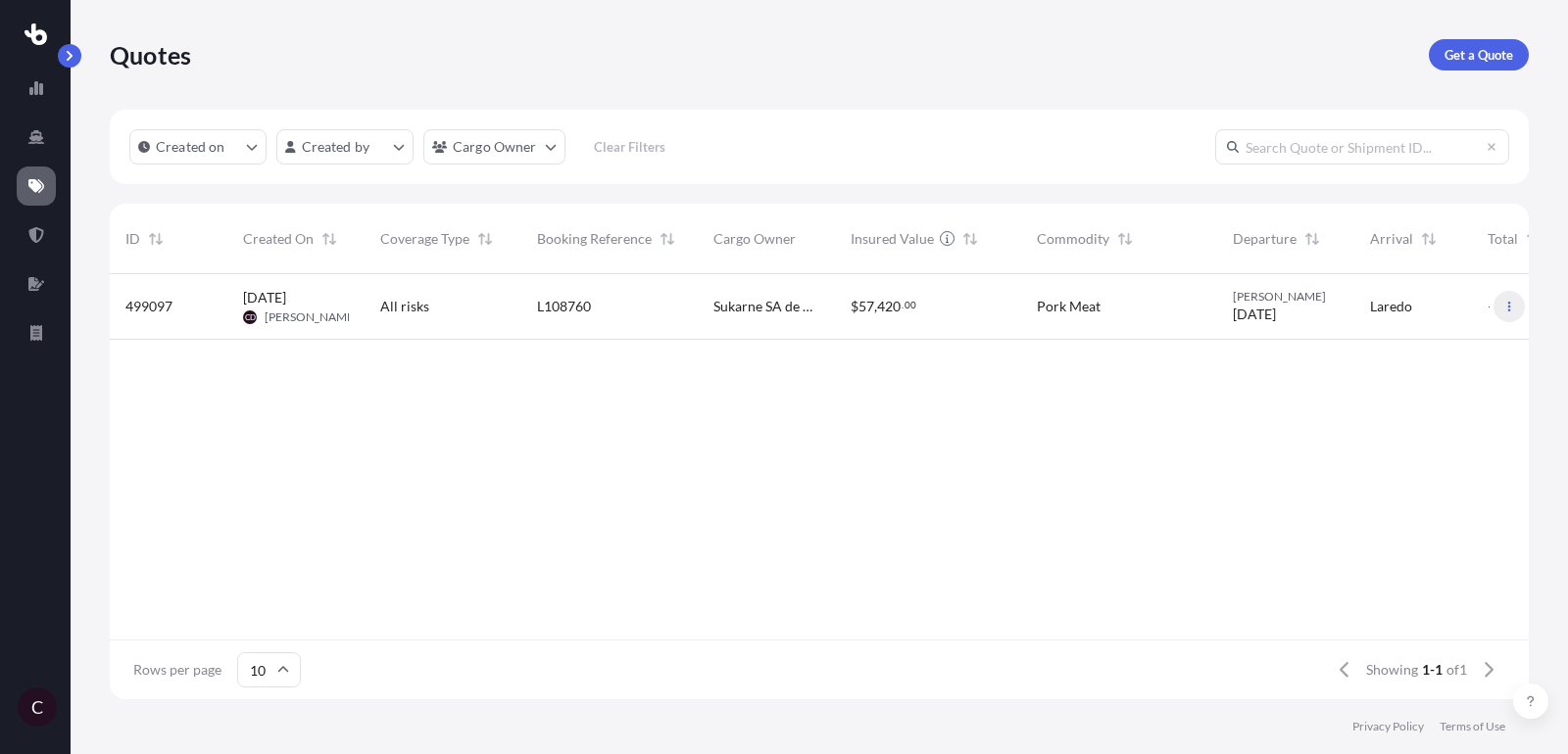
click at [1512, 303] on icon "button" at bounding box center [1509, 307] width 12 height 12
click at [1417, 341] on p "Duplicate quote" at bounding box center [1431, 346] width 98 height 20
select select "Road"
select select "2"
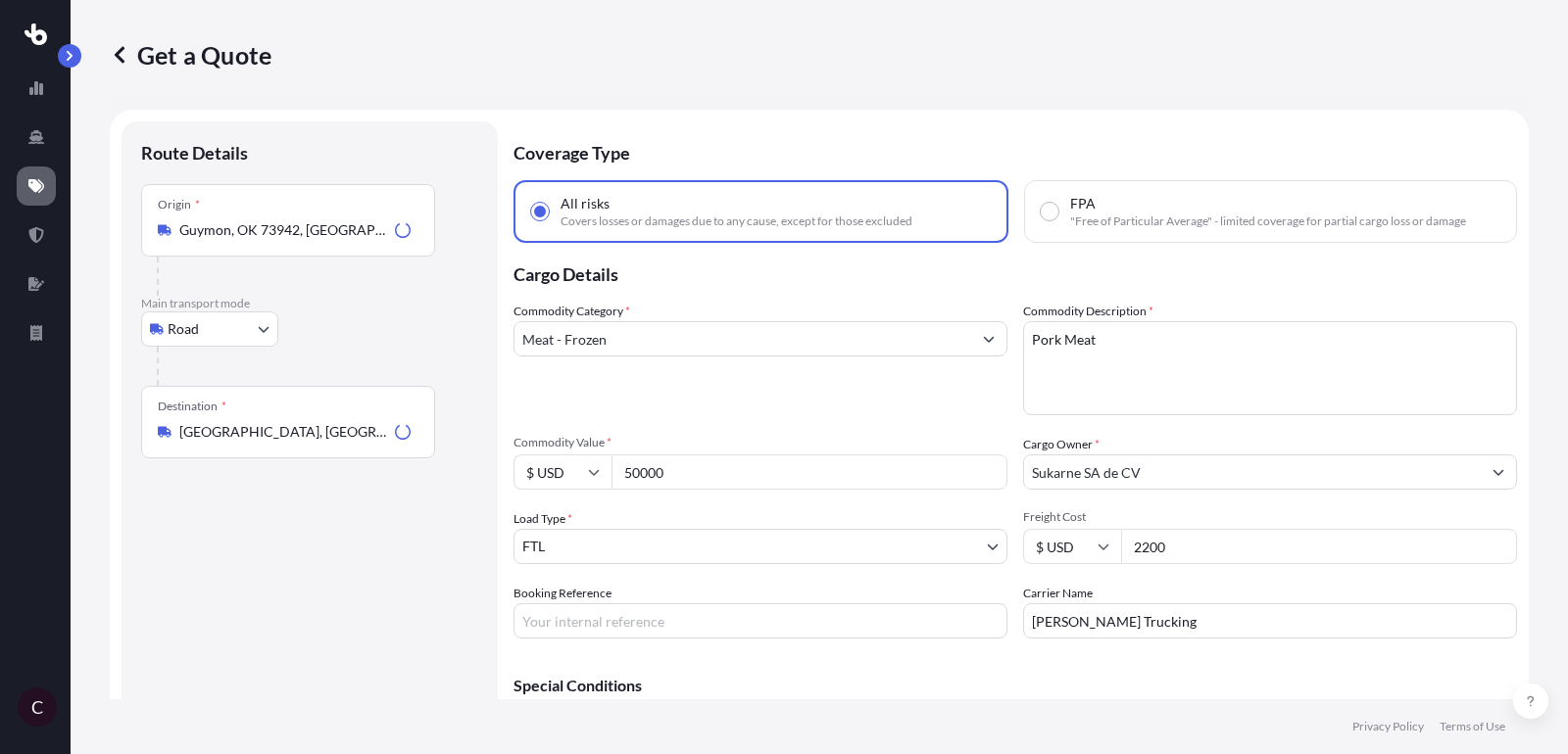
scroll to position [32, 0]
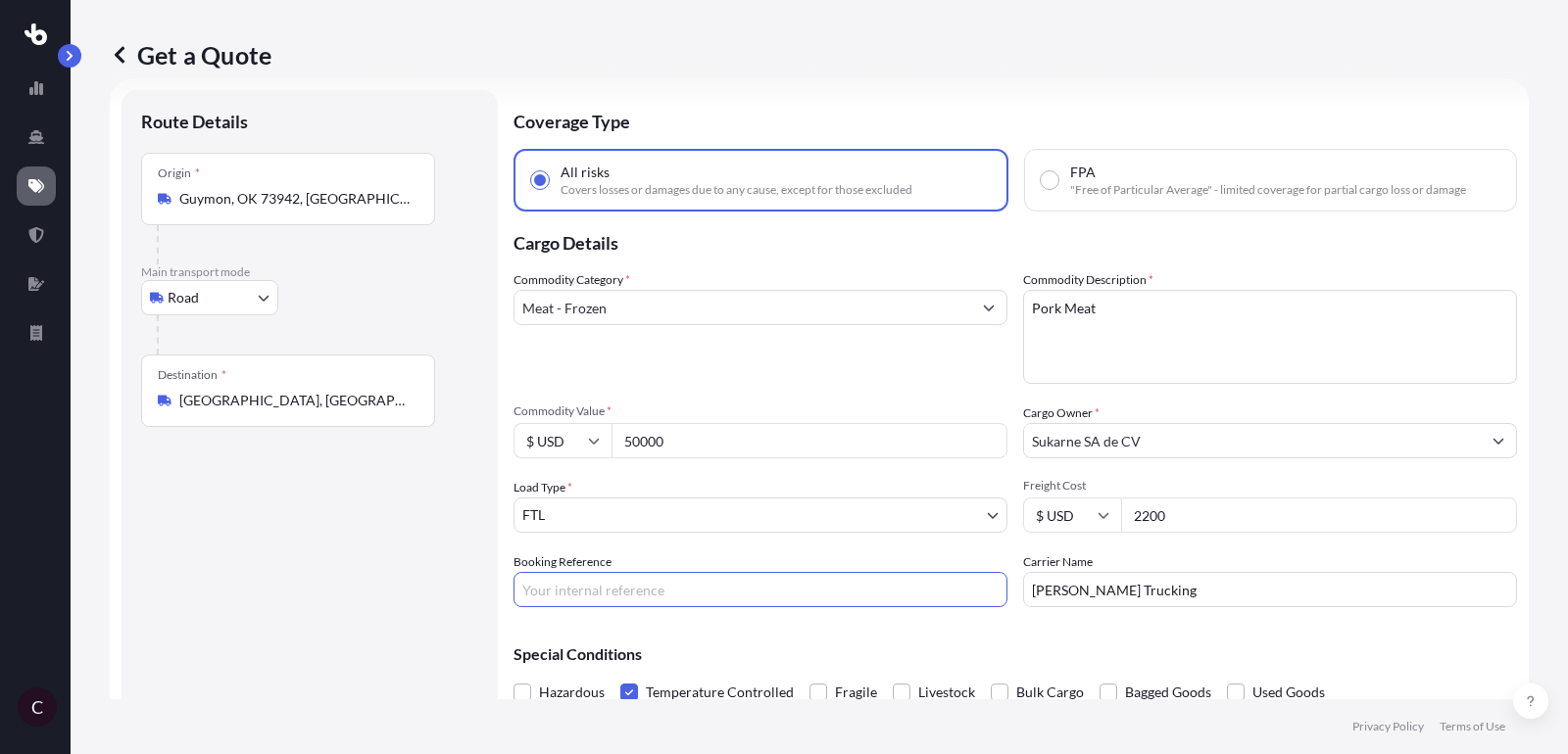
click at [722, 599] on input "Booking Reference" at bounding box center [760, 590] width 494 height 36
paste input "L108761"
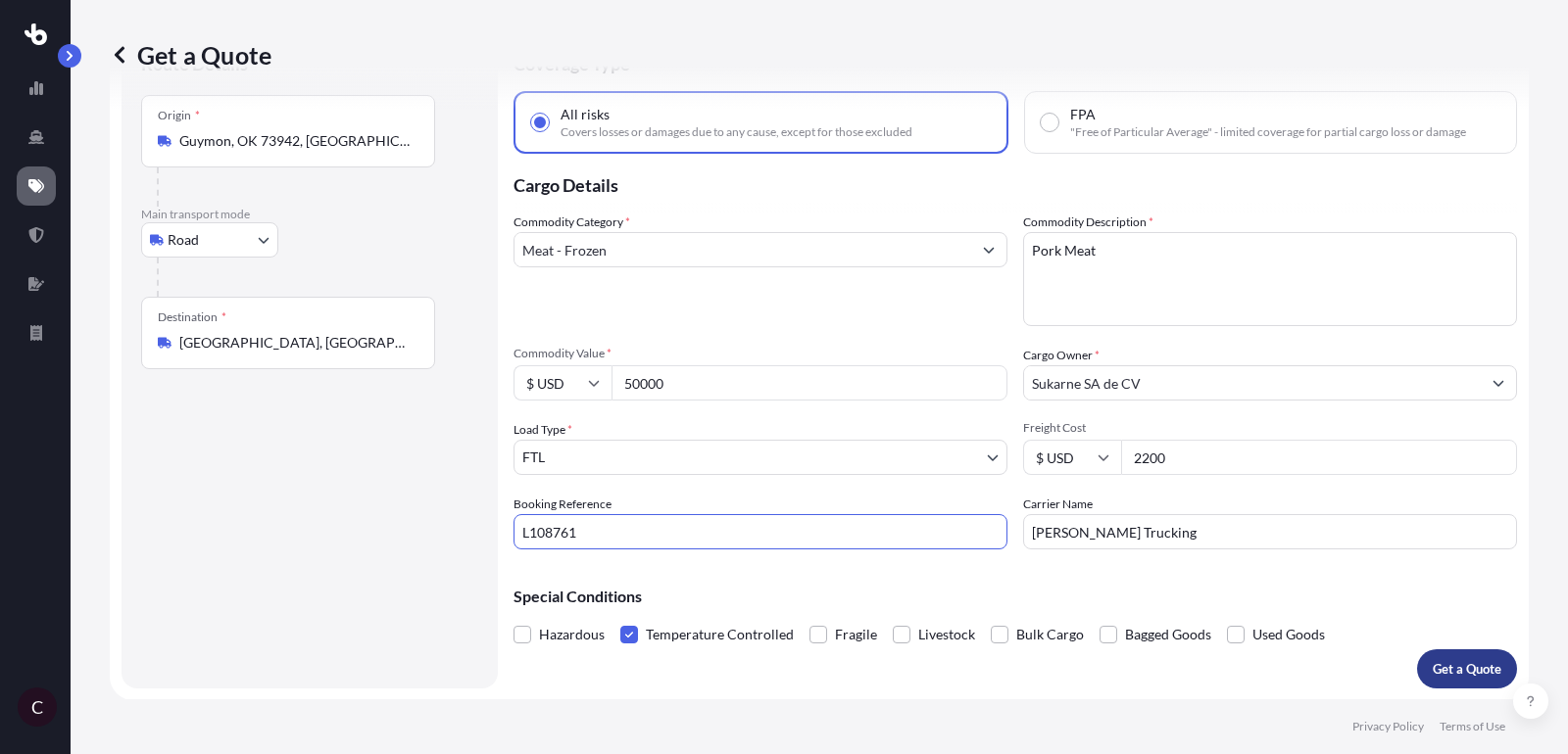
type input "L108761"
click at [1447, 663] on p "Get a Quote" at bounding box center [1466, 669] width 68 height 20
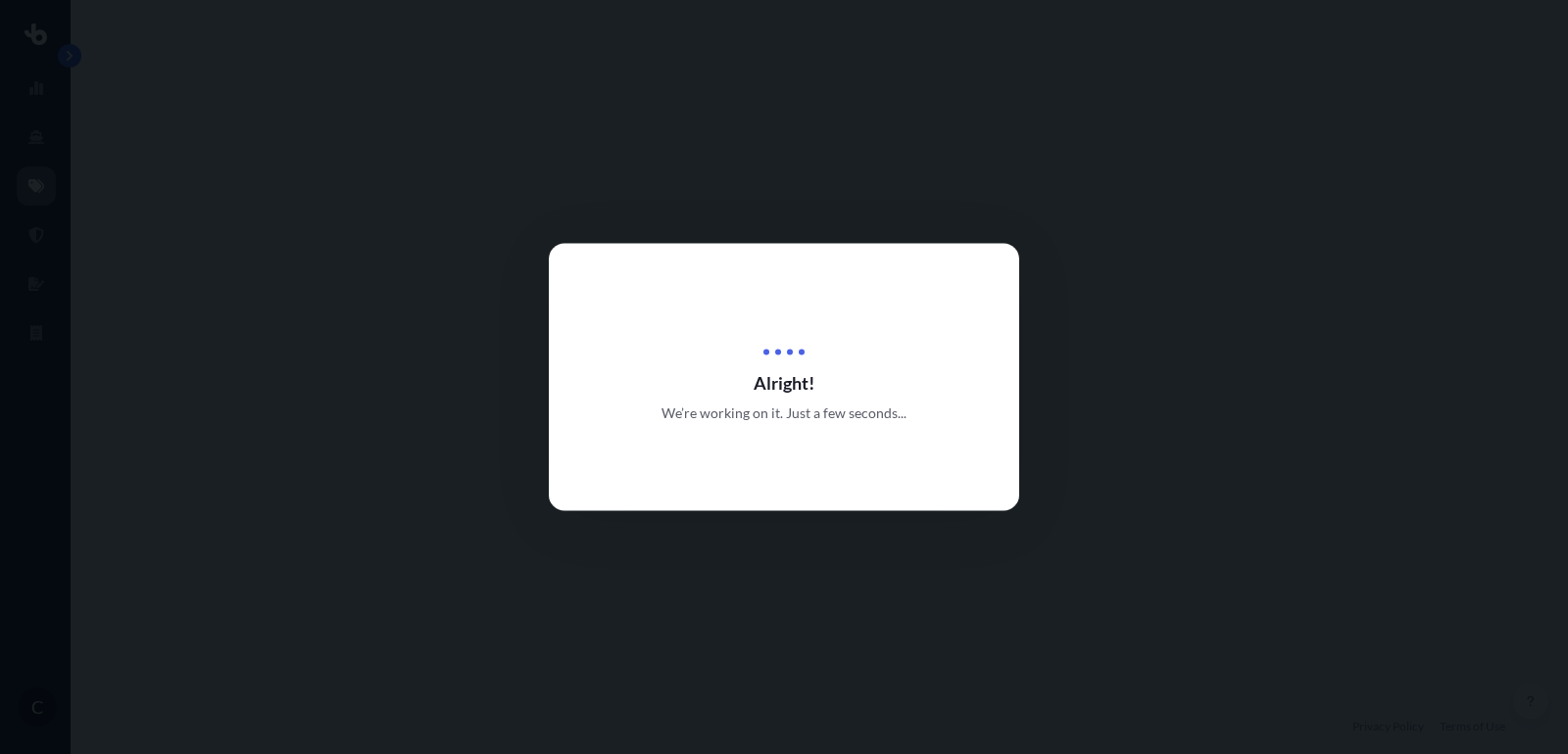
select select "Road"
select select "2"
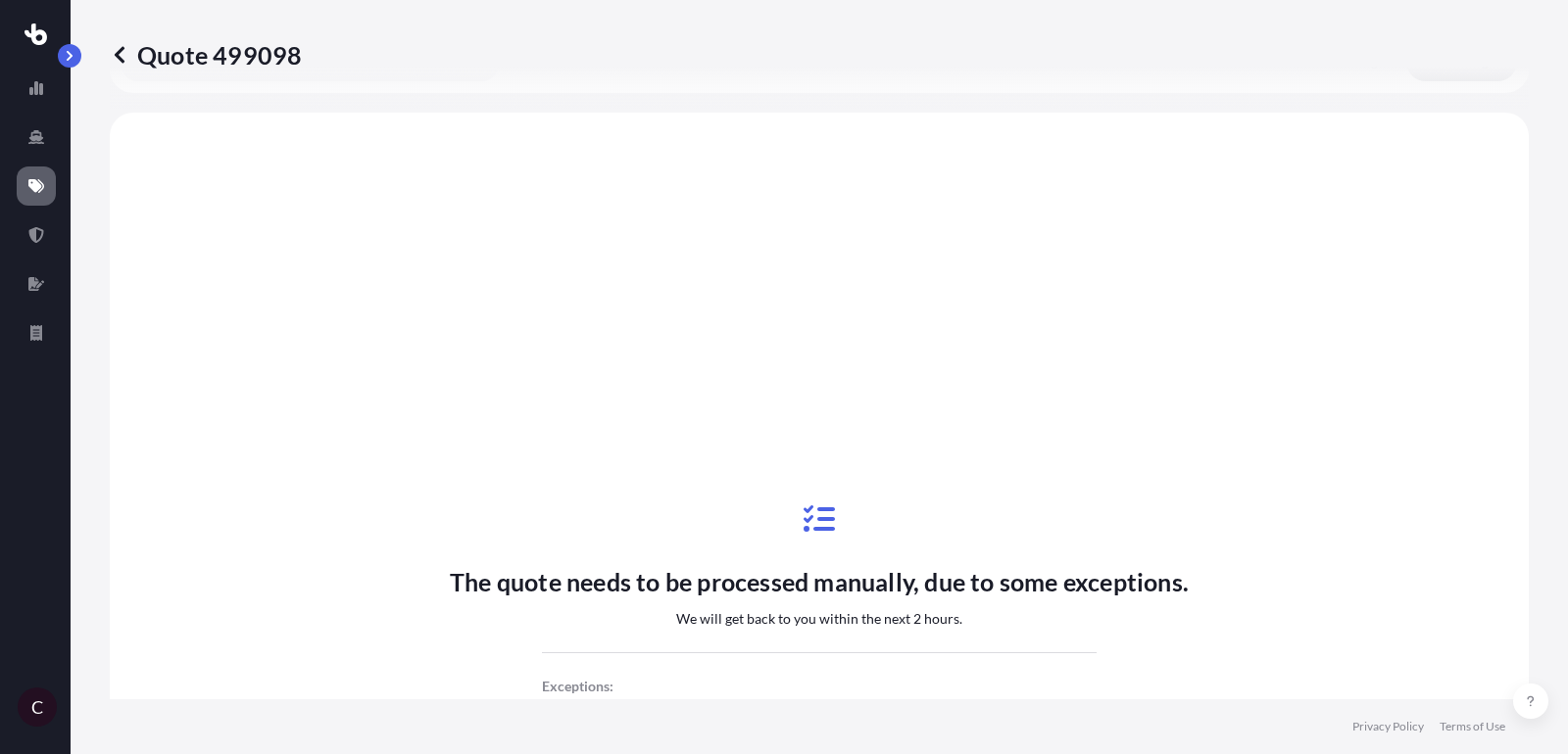
scroll to position [710, 0]
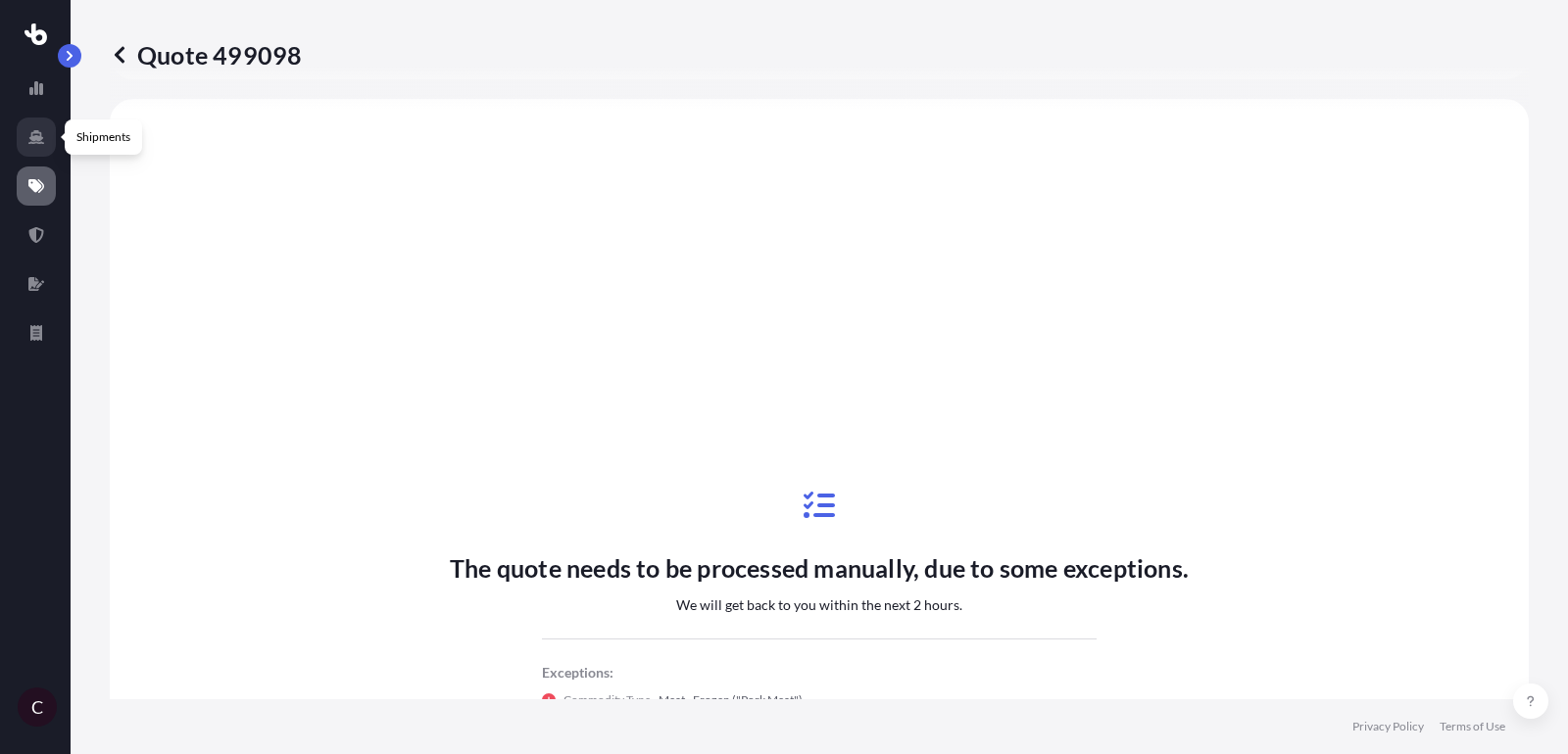
click at [37, 144] on icon at bounding box center [37, 137] width 16 height 16
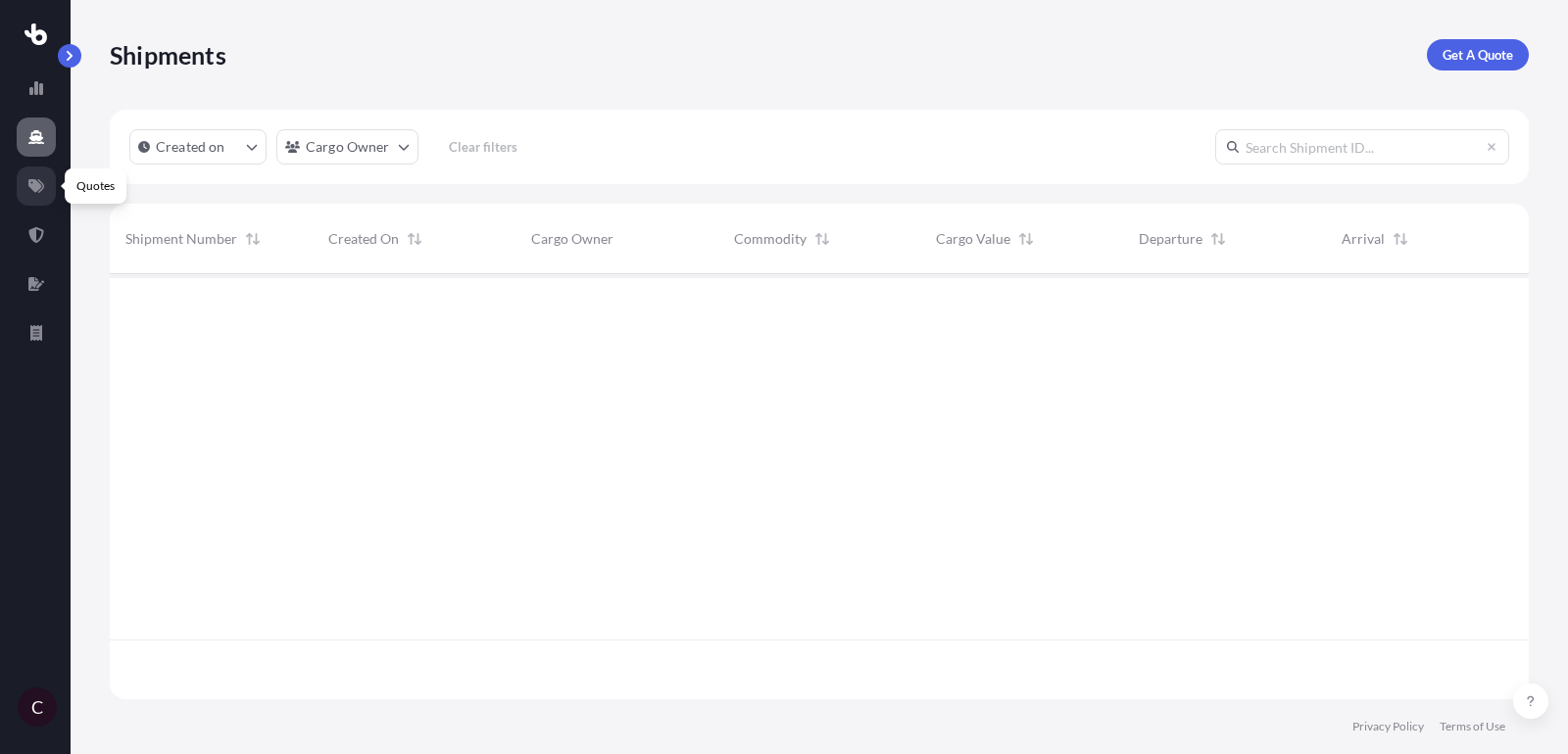
scroll to position [496, 1419]
click at [39, 169] on link at bounding box center [36, 186] width 39 height 39
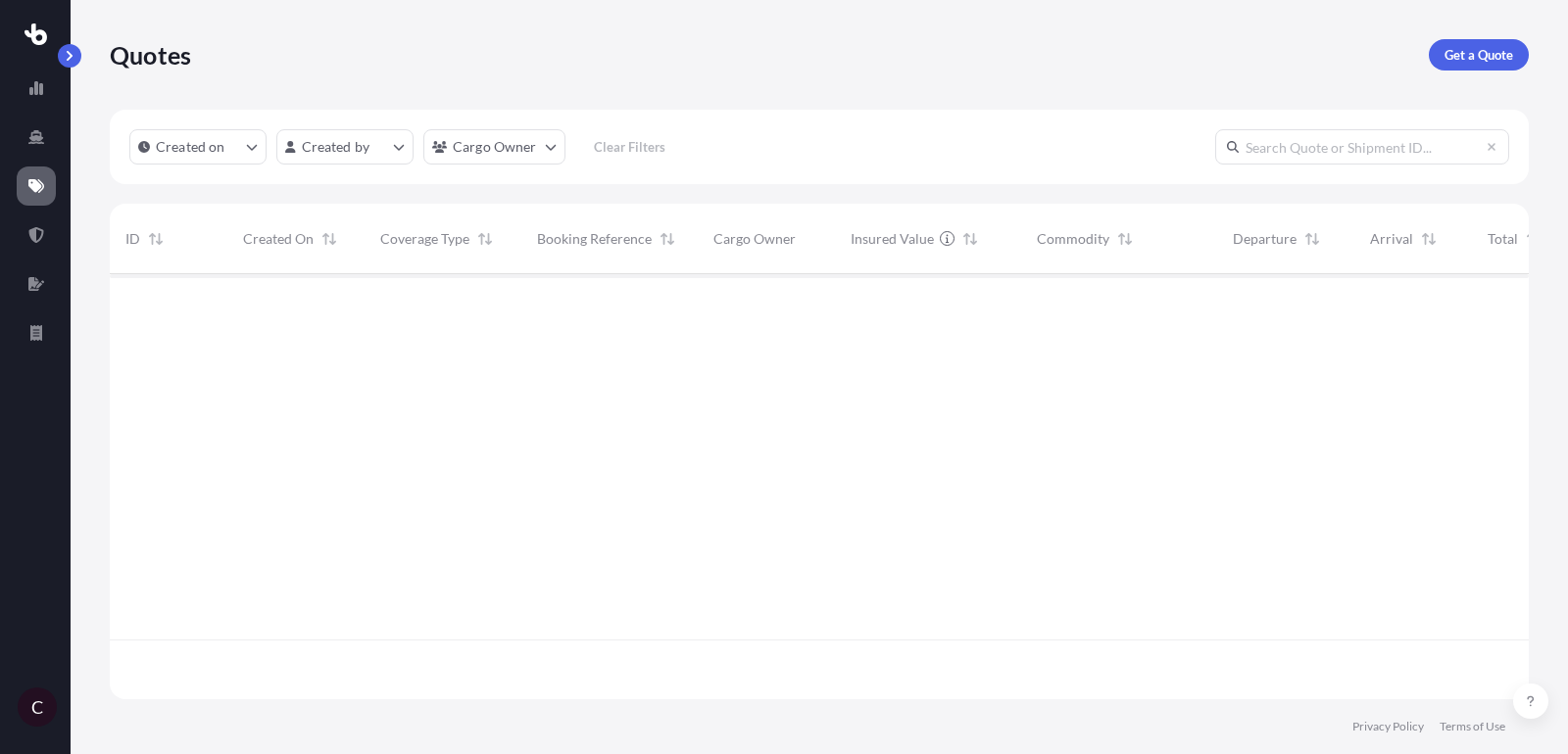
scroll to position [436, 1419]
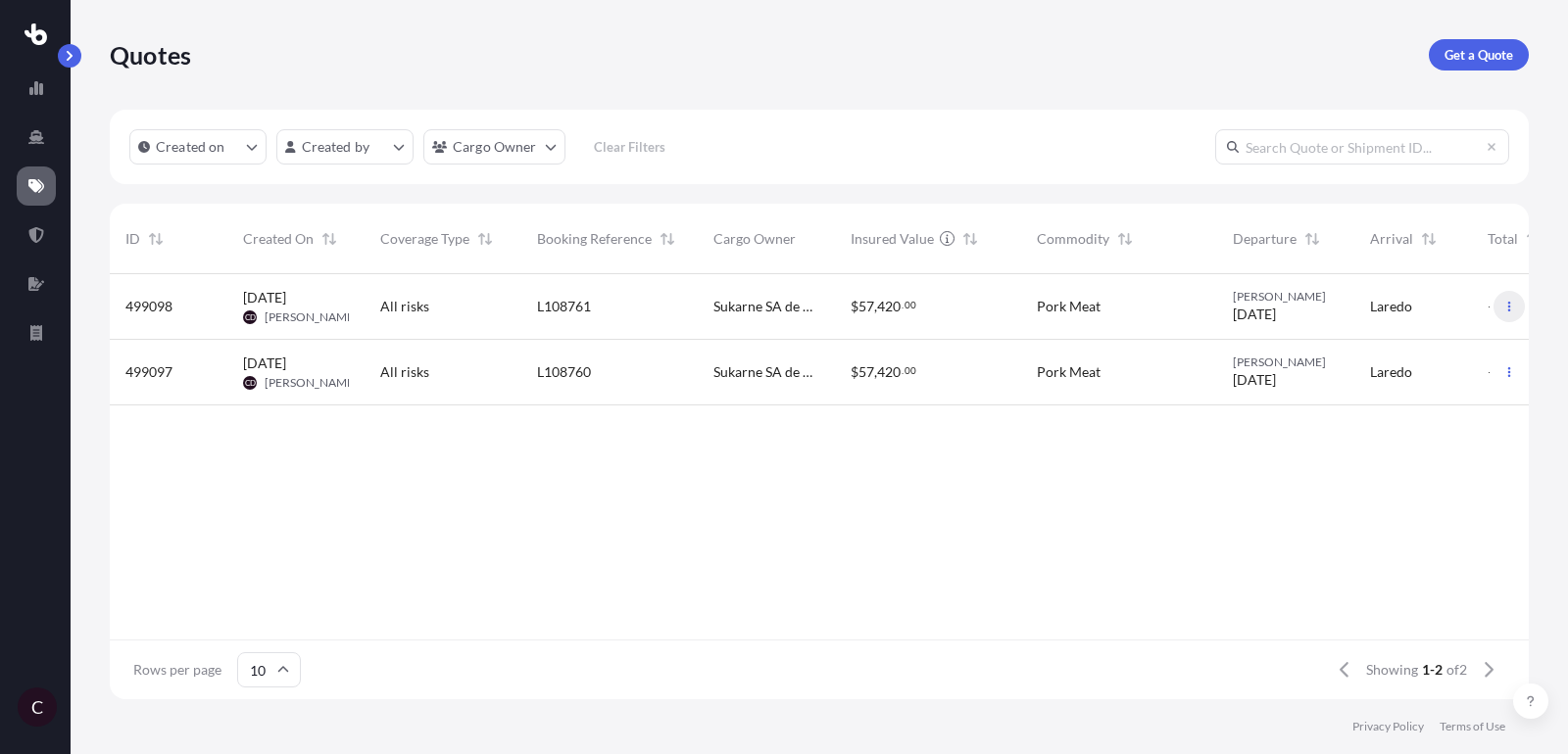
click at [1504, 301] on icon "button" at bounding box center [1509, 307] width 12 height 12
click at [1440, 351] on p "Duplicate quote" at bounding box center [1431, 346] width 98 height 20
select select "Road"
select select "2"
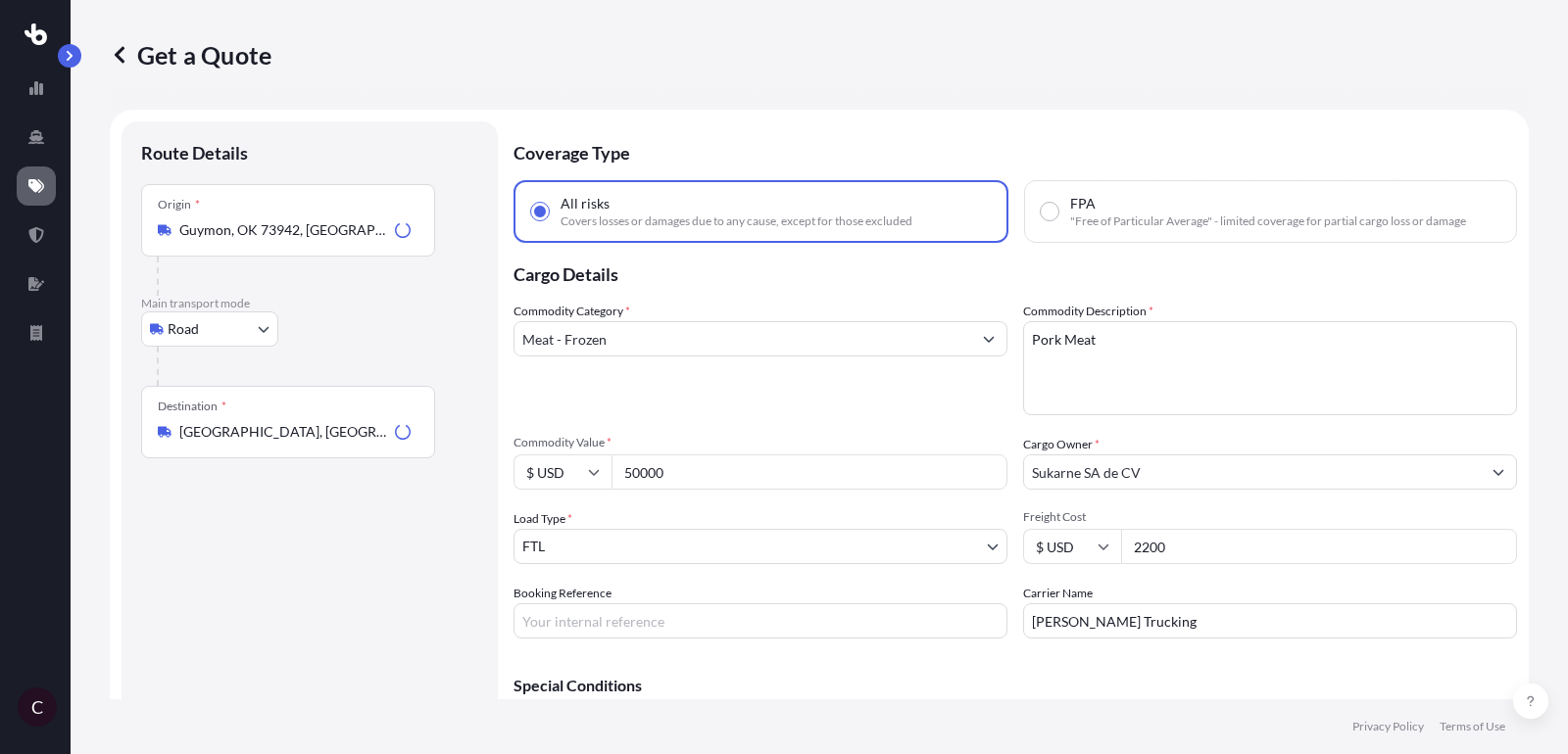
scroll to position [32, 0]
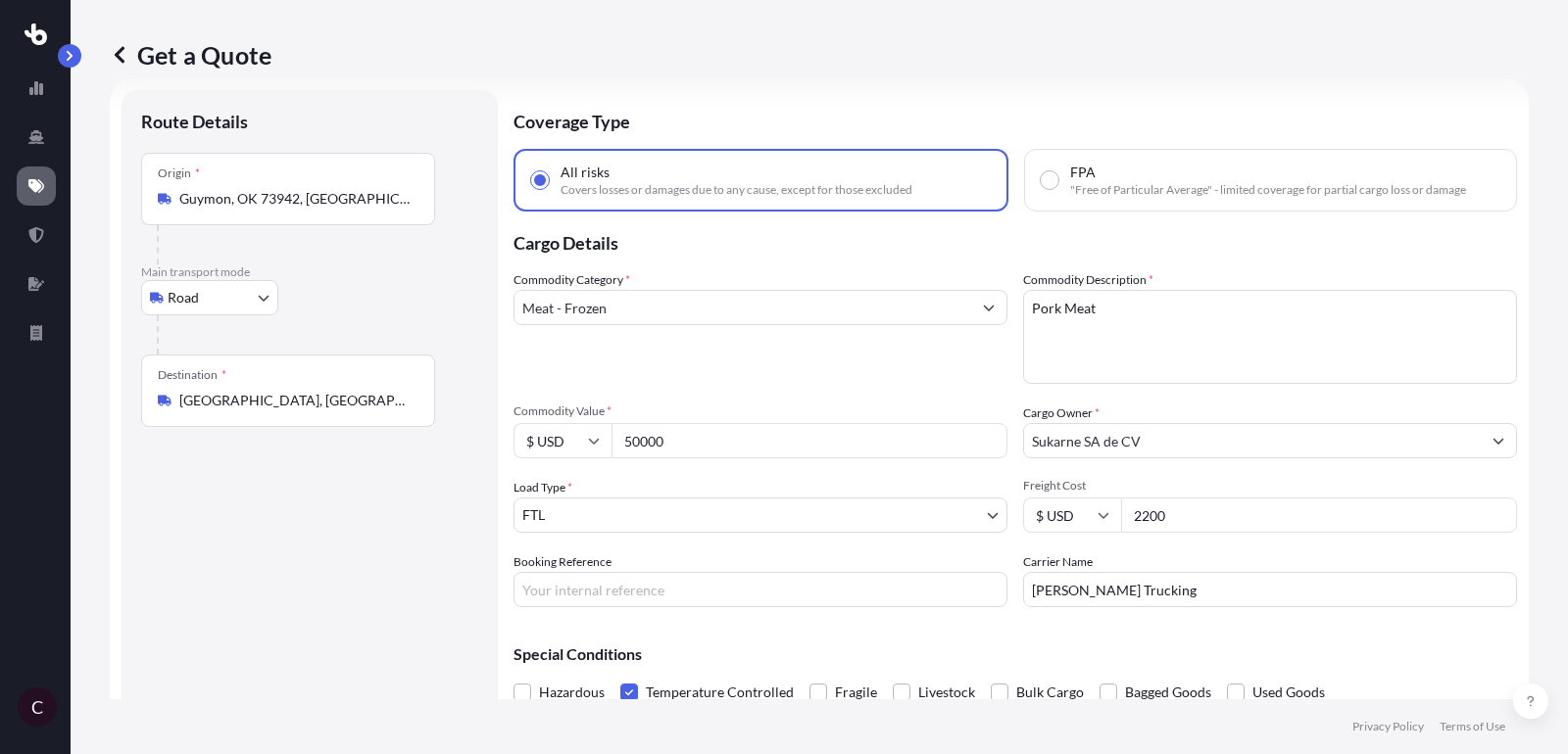
click at [665, 593] on input "Booking Reference" at bounding box center [760, 590] width 494 height 36
paste input "L108762"
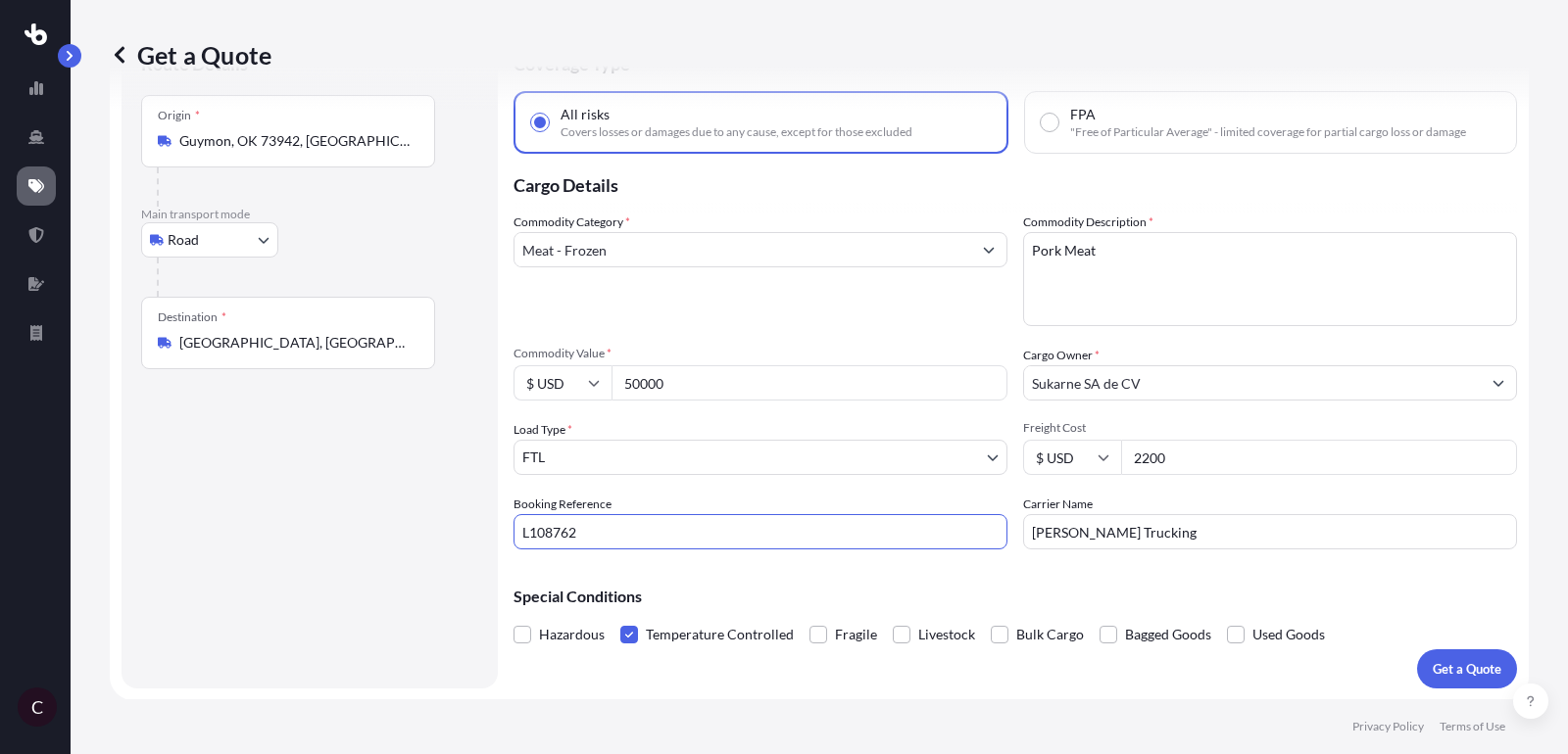
type input "L108762"
click at [1462, 659] on p "Get a Quote" at bounding box center [1466, 669] width 68 height 20
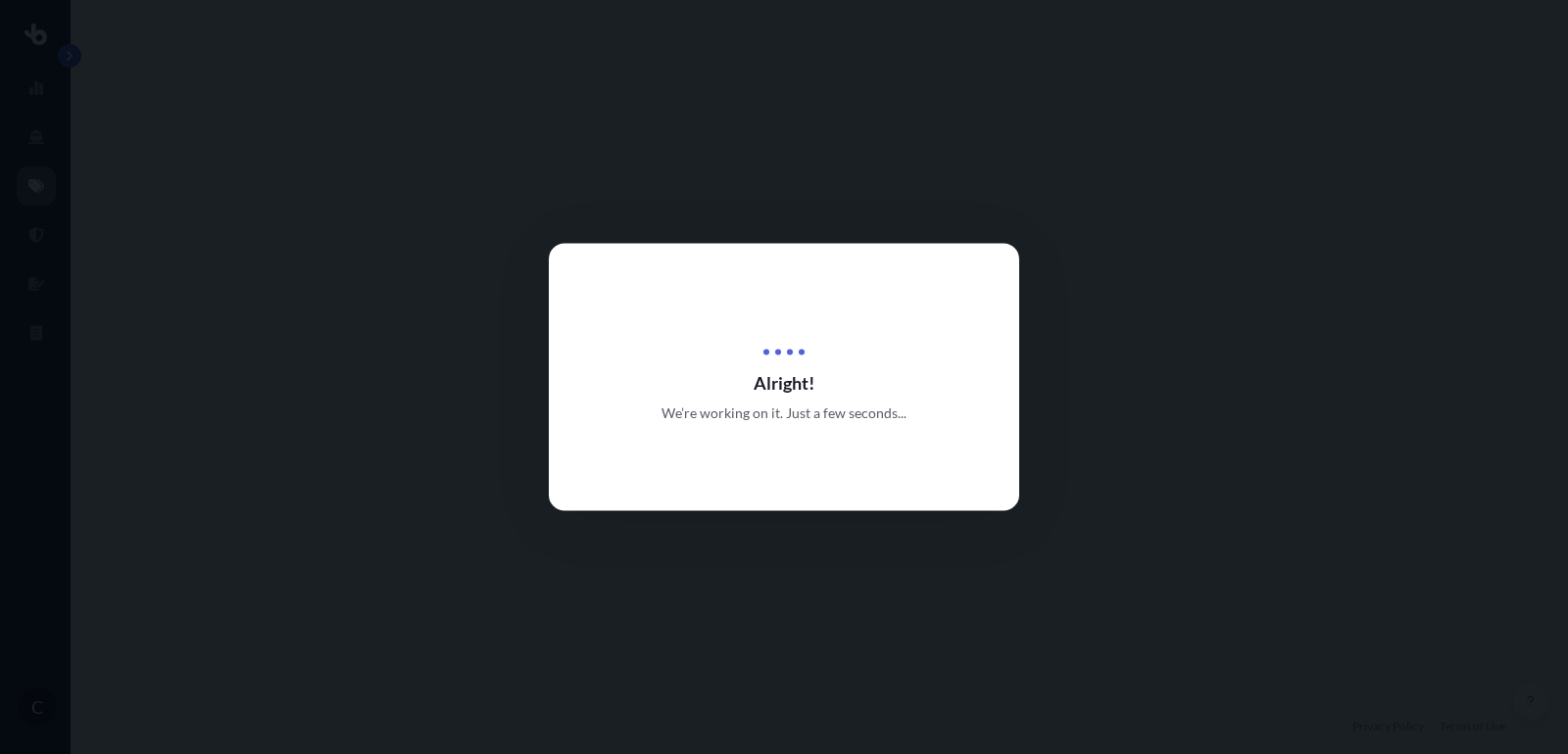
select select "Road"
select select "2"
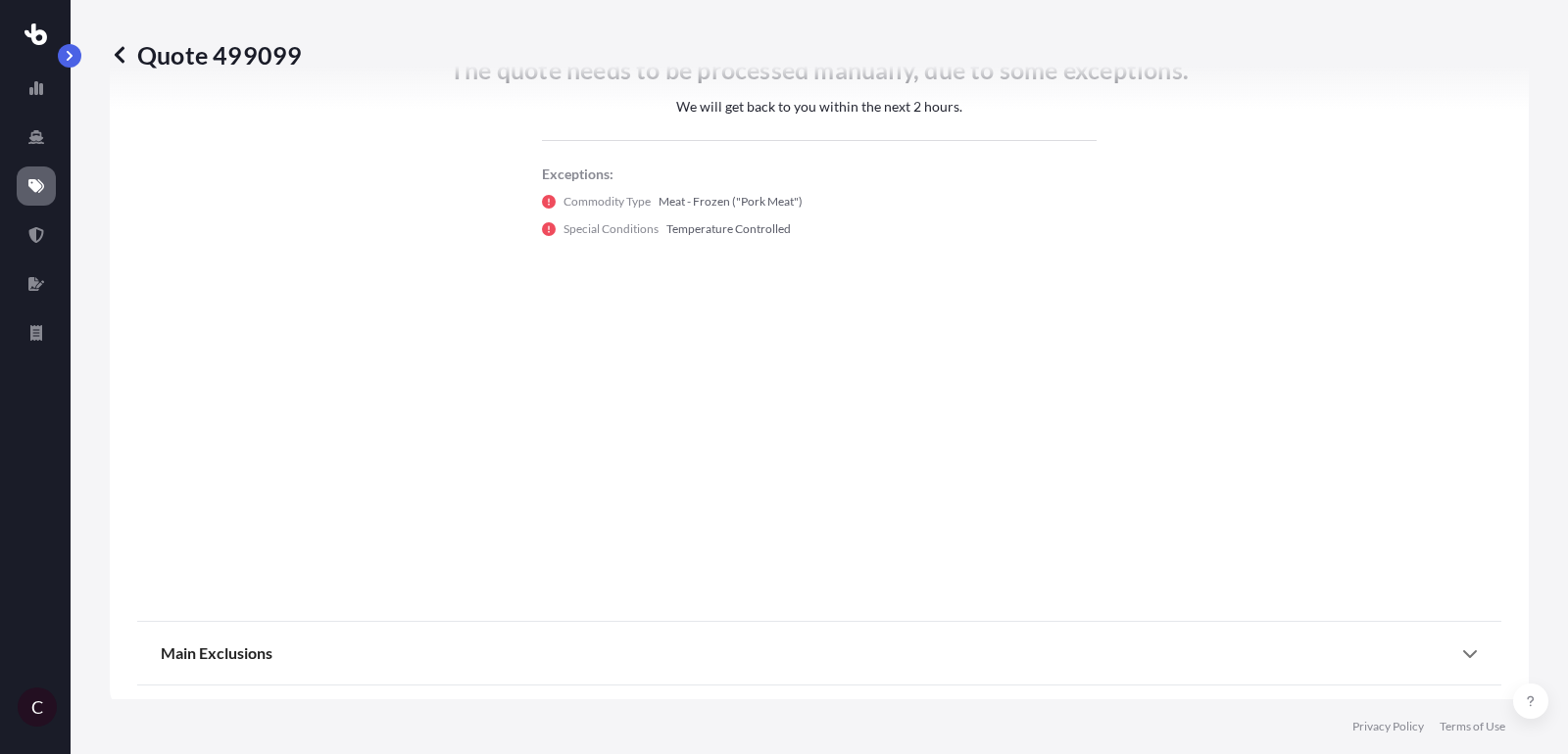
scroll to position [1219, 0]
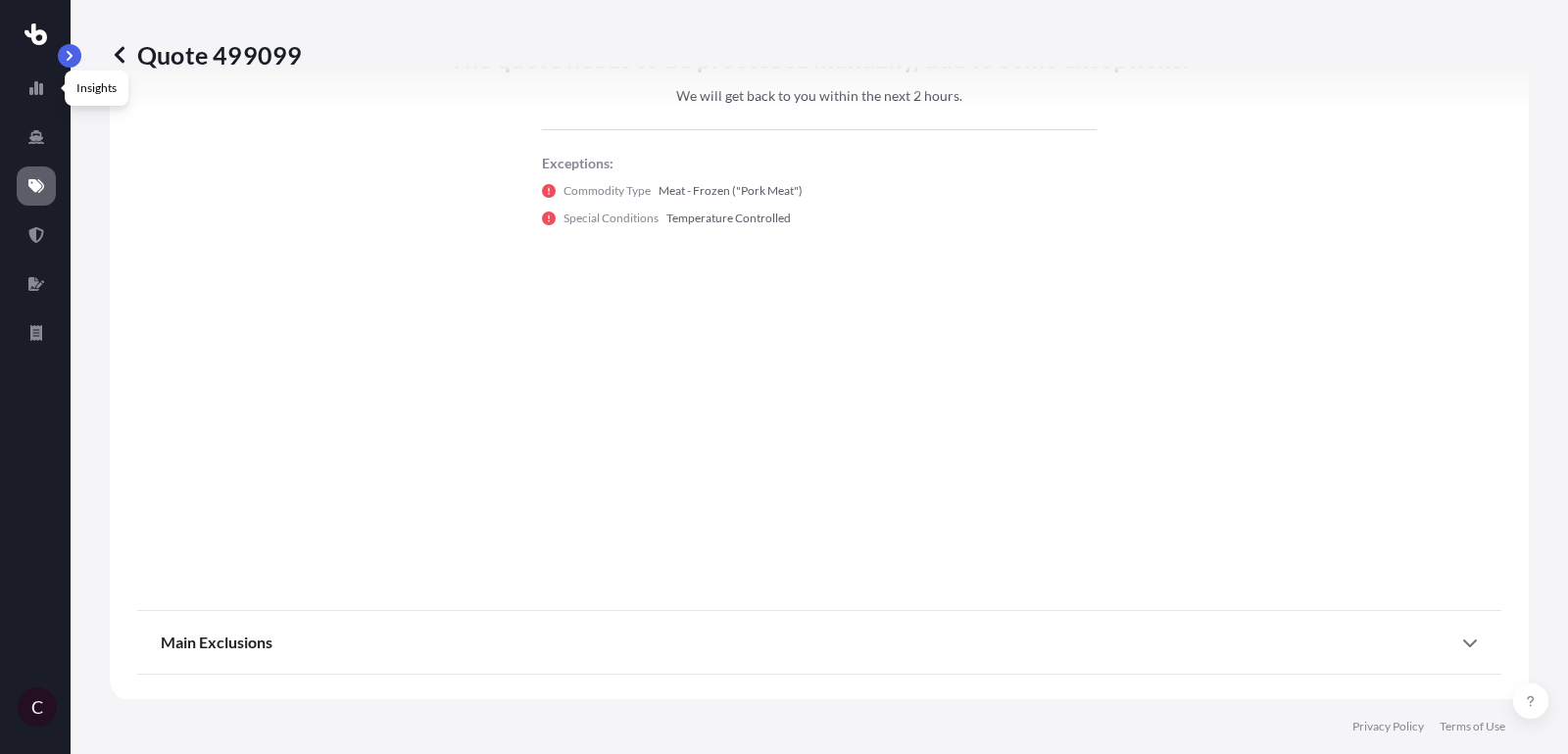
click at [45, 33] on icon at bounding box center [36, 35] width 23 height 22
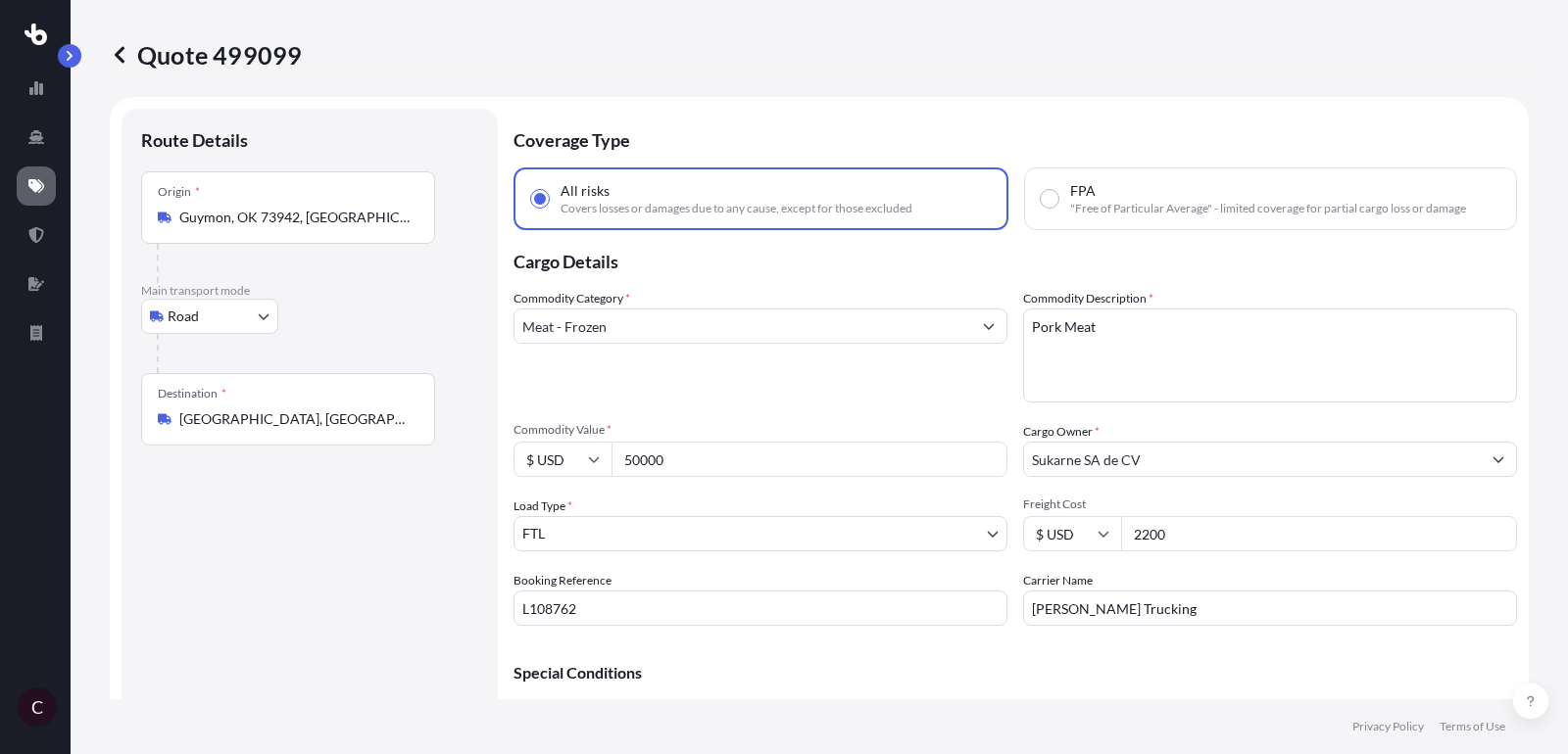
scroll to position [0, 0]
